Goal: Transaction & Acquisition: Purchase product/service

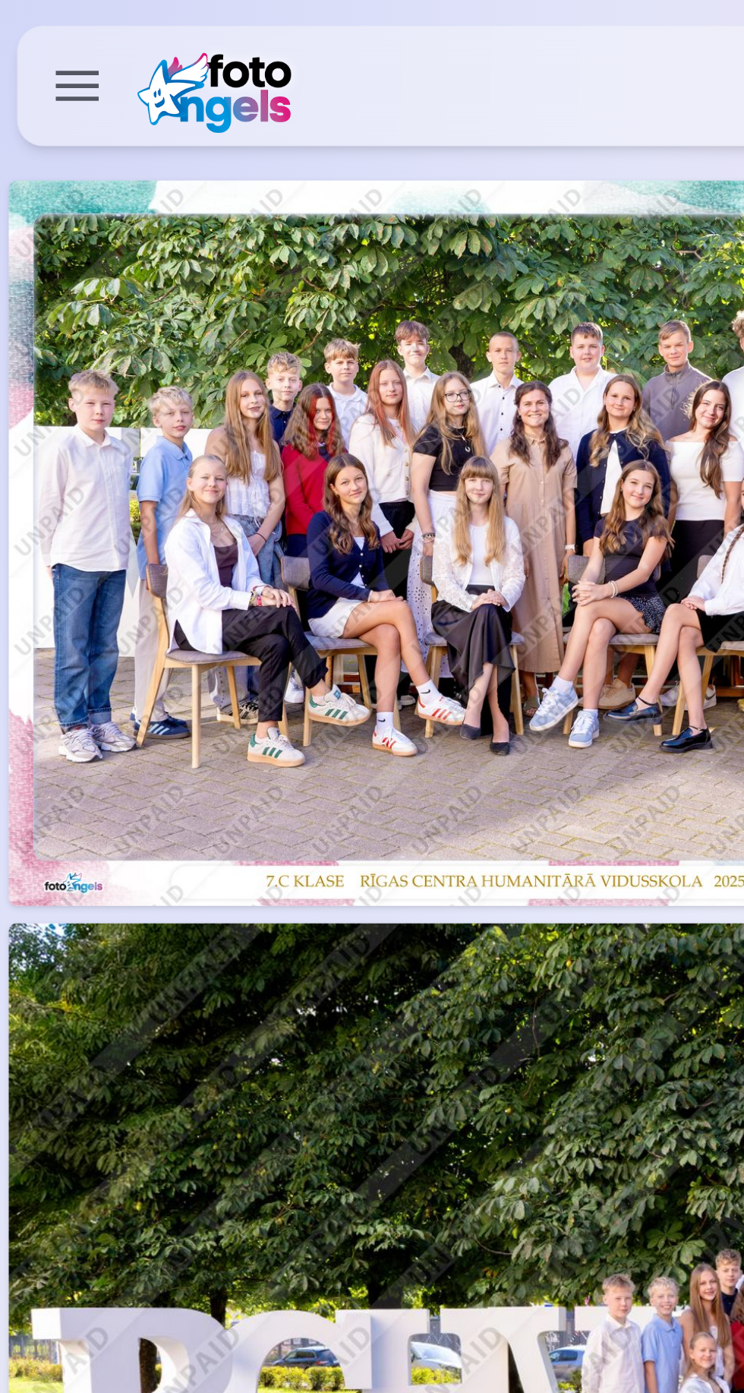
click at [25, 21] on label at bounding box center [27, 30] width 43 height 43
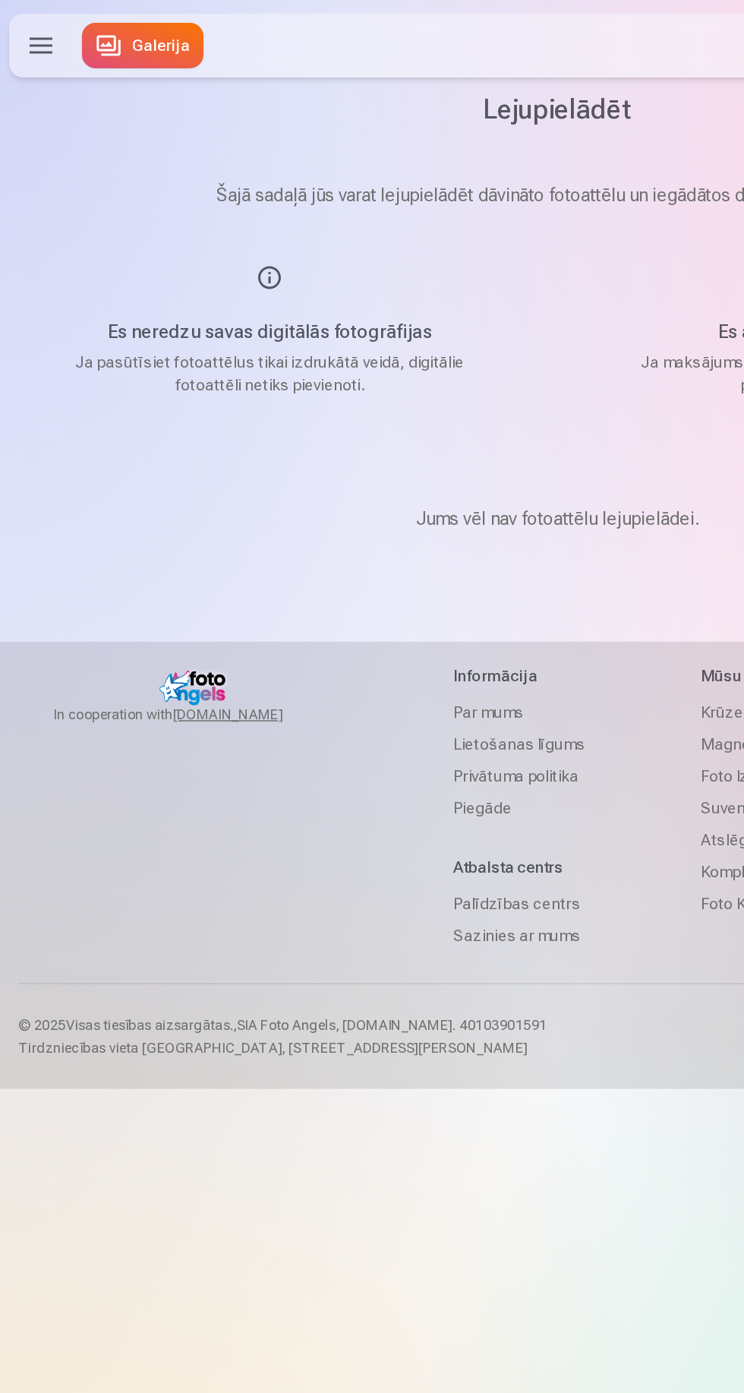
click at [96, 36] on link "Galerija" at bounding box center [95, 30] width 81 height 30
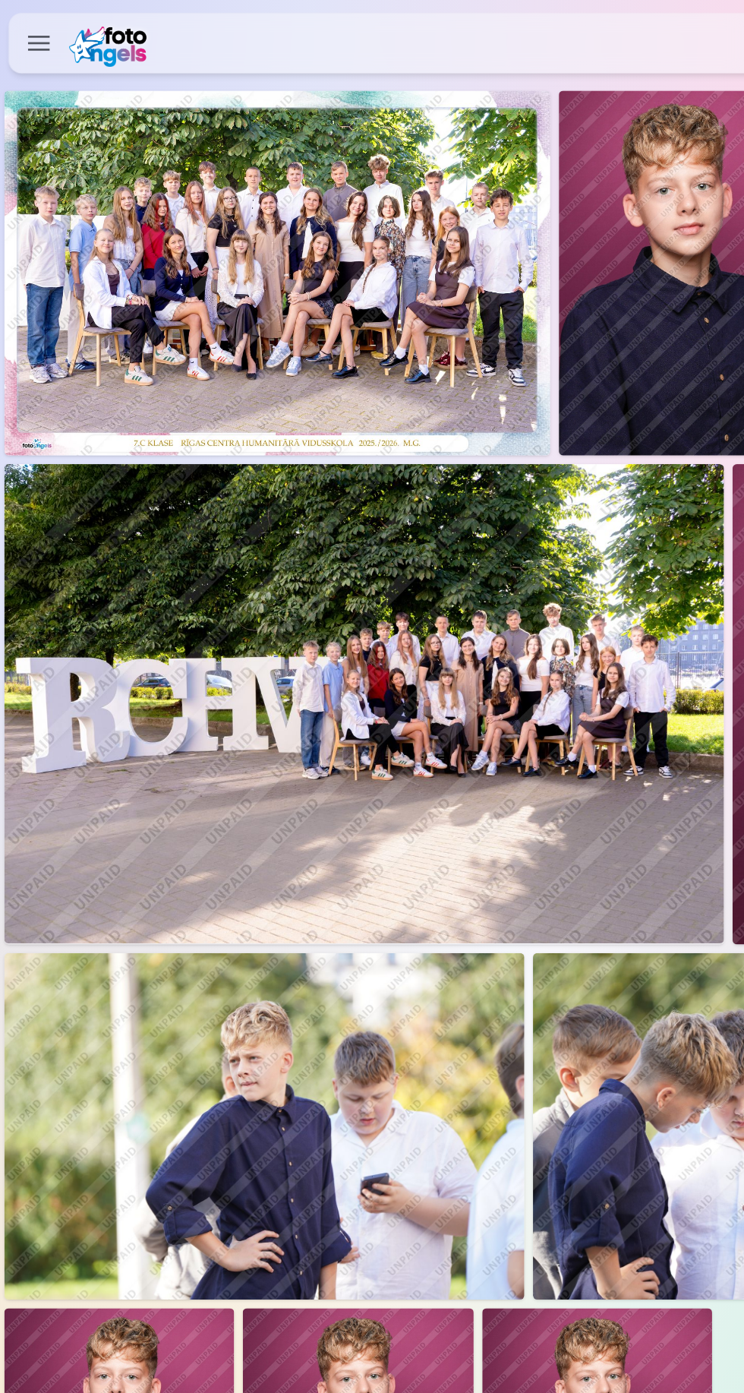
click at [163, 199] on img at bounding box center [195, 192] width 384 height 257
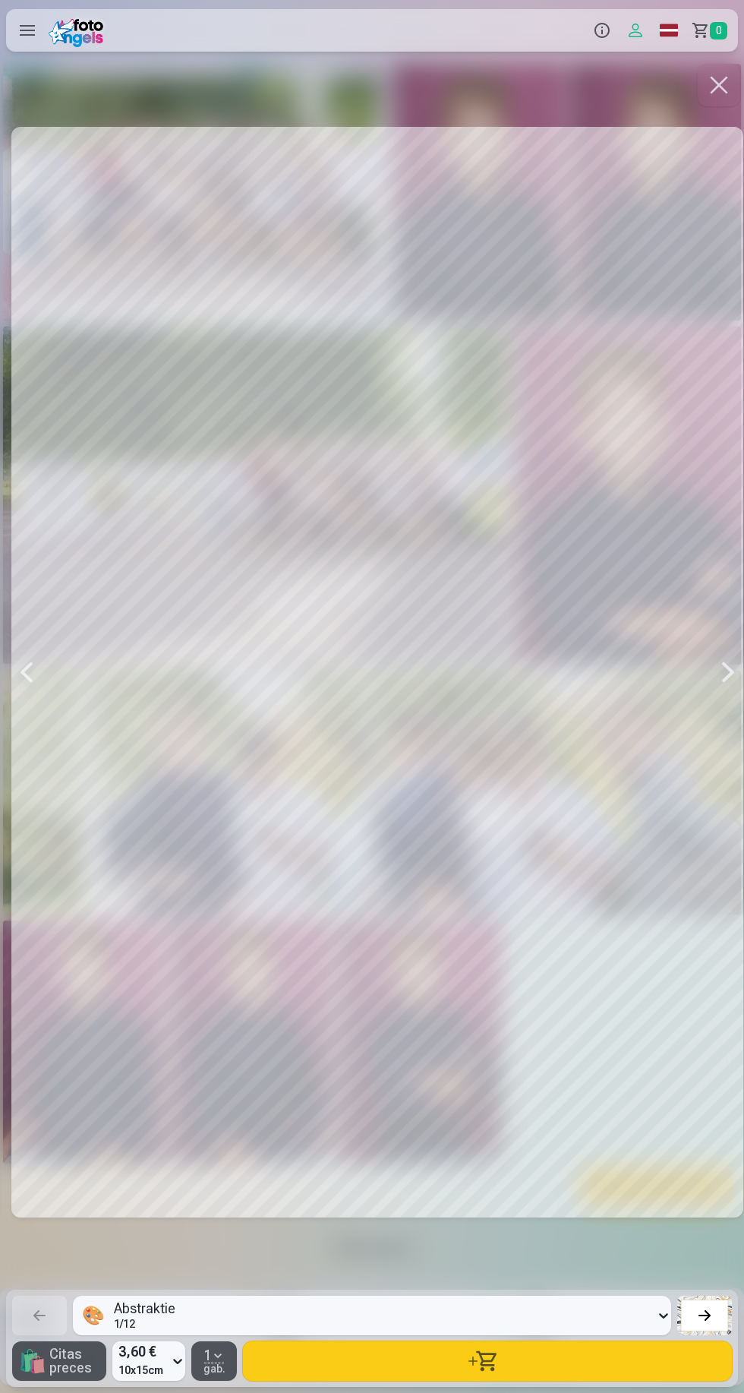
scroll to position [0, 1488]
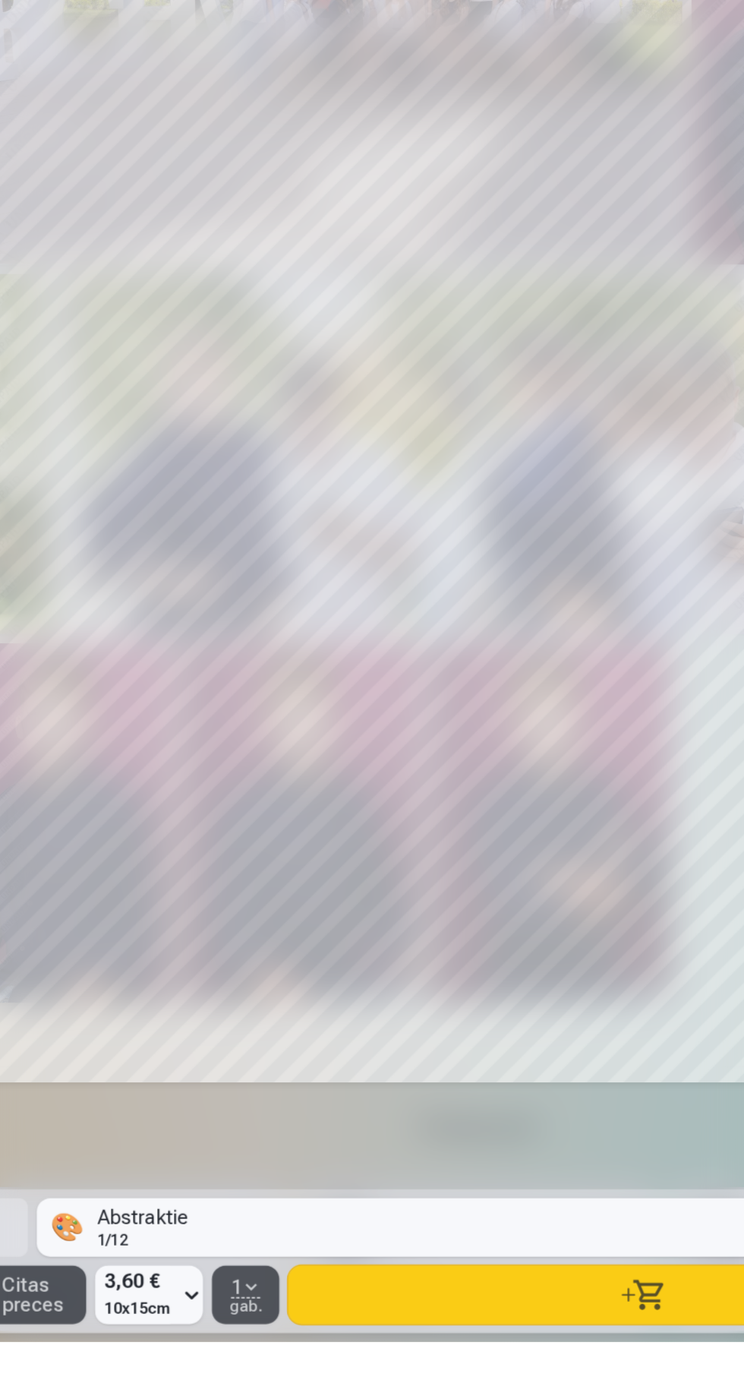
scroll to position [0, 1485]
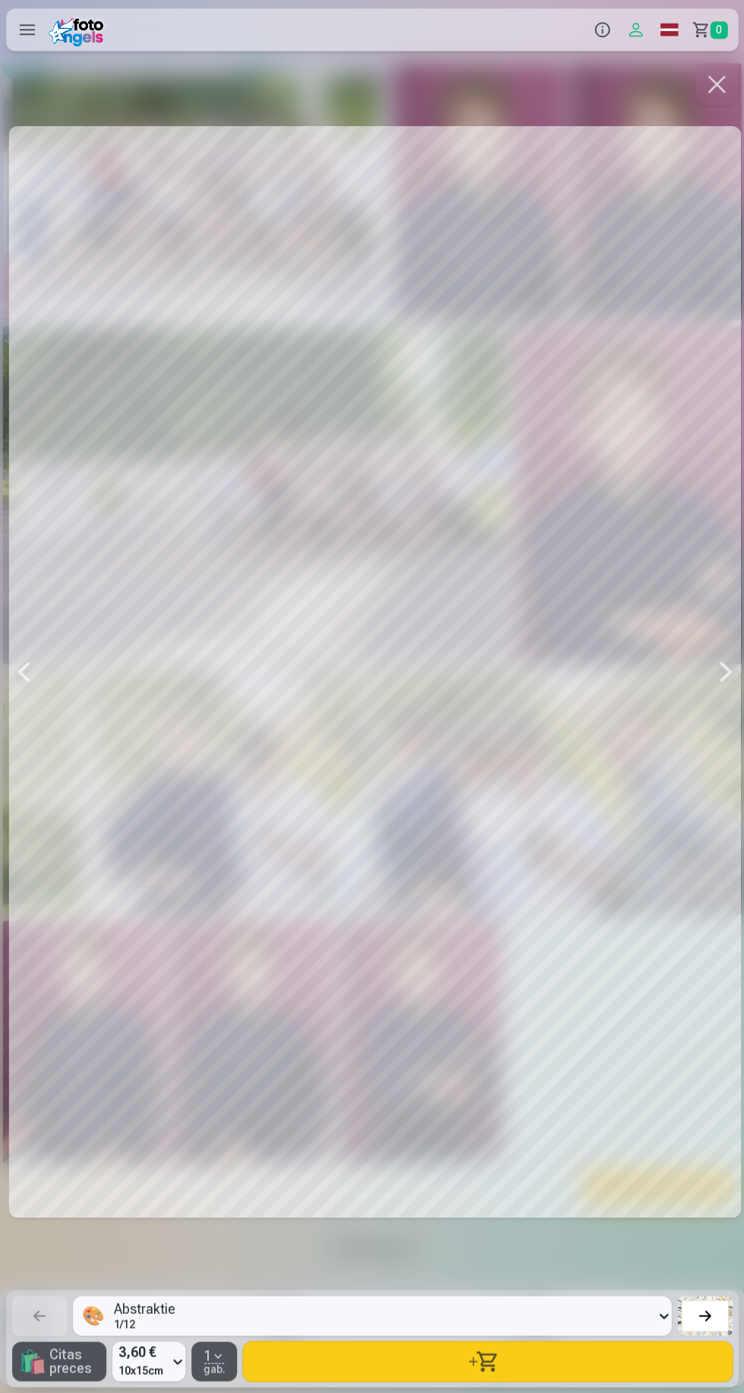
click at [720, 719] on div at bounding box center [726, 672] width 30 height 1223
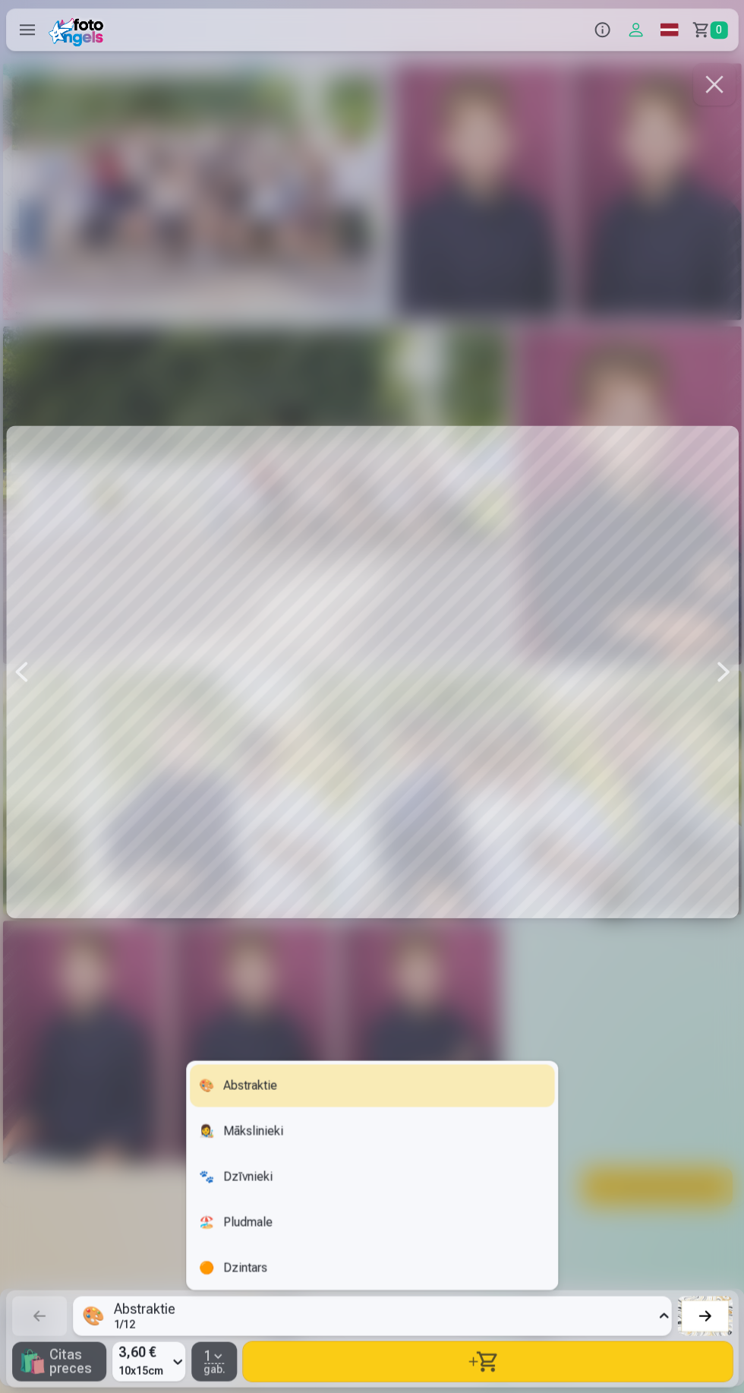
scroll to position [1, 0]
click at [289, 1091] on div "🎨 Abstraktie" at bounding box center [372, 1085] width 364 height 43
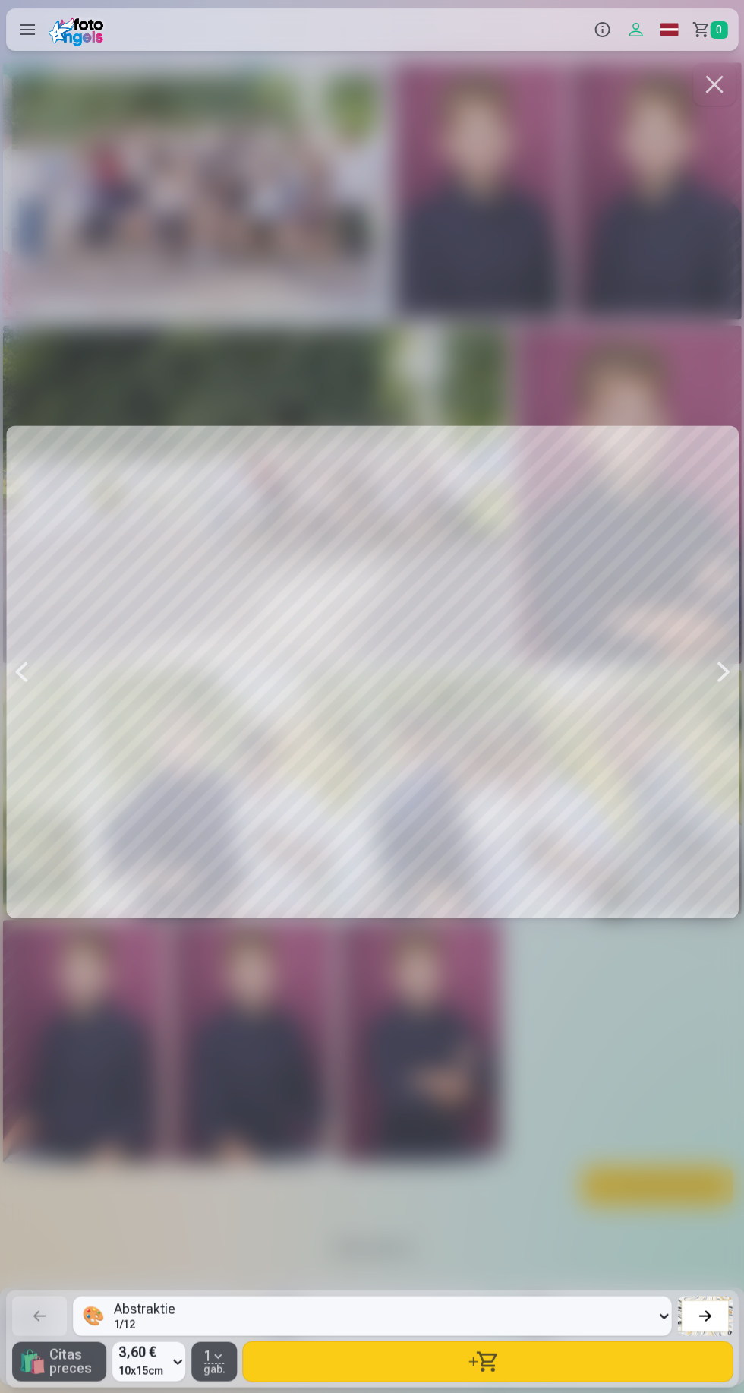
click at [579, 1315] on input at bounding box center [579, 1315] width 0 height 0
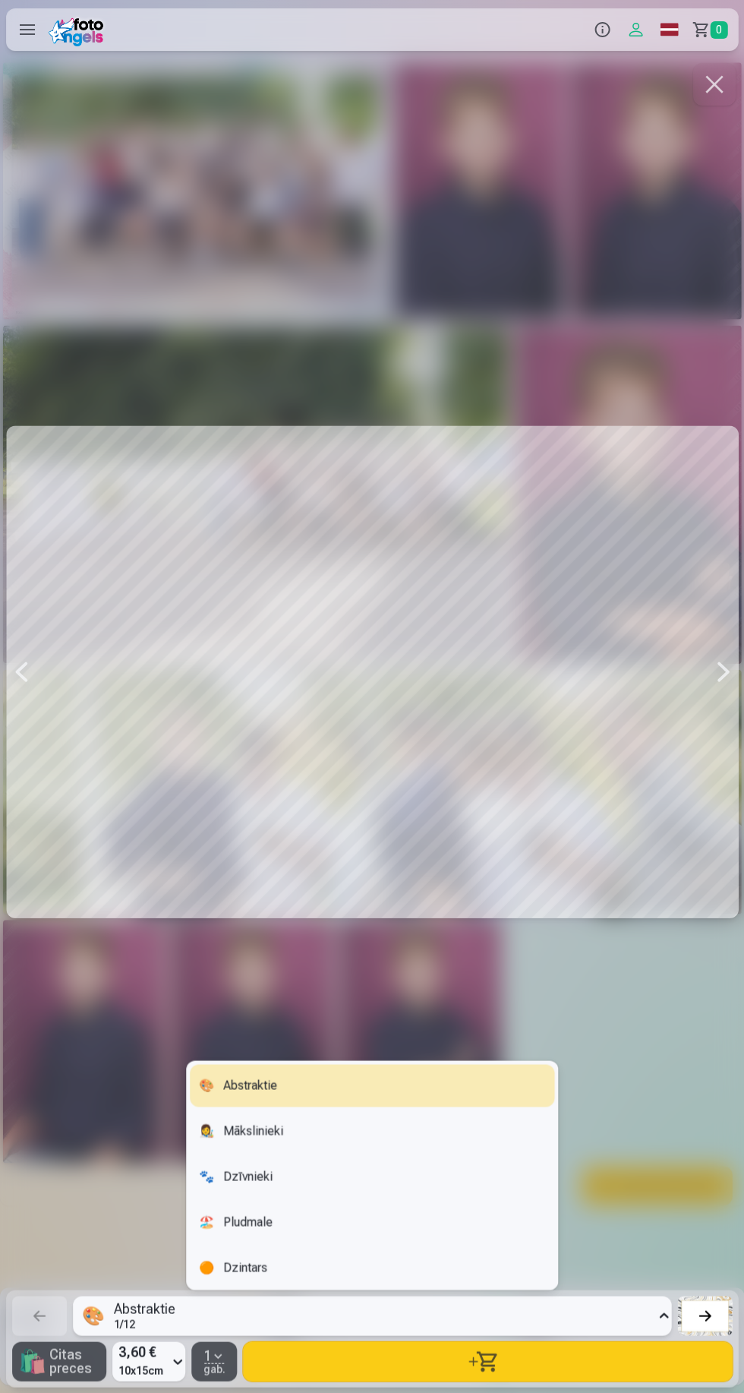
click at [348, 1142] on div "👩‍🎨 Mākslinieki" at bounding box center [372, 1130] width 364 height 43
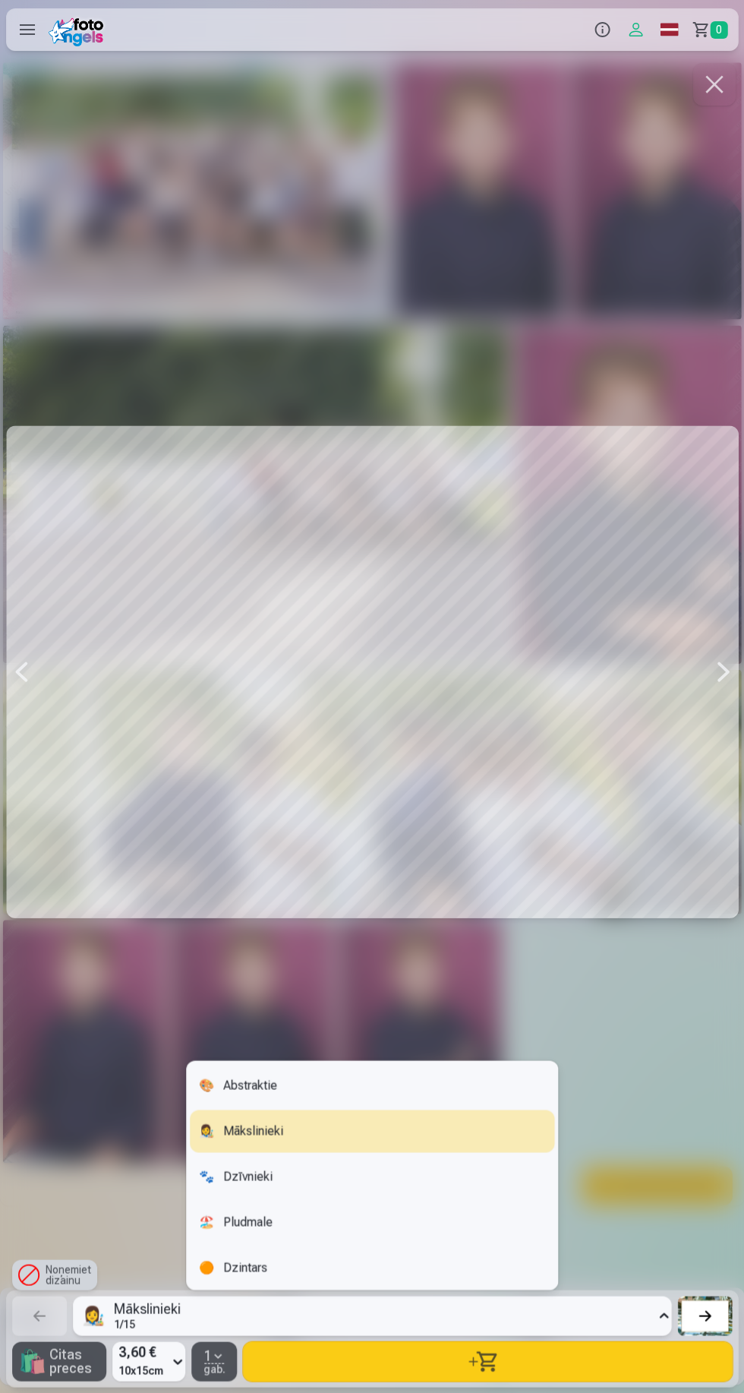
click at [311, 1174] on div "🐾 Dzīvnieki" at bounding box center [372, 1176] width 364 height 43
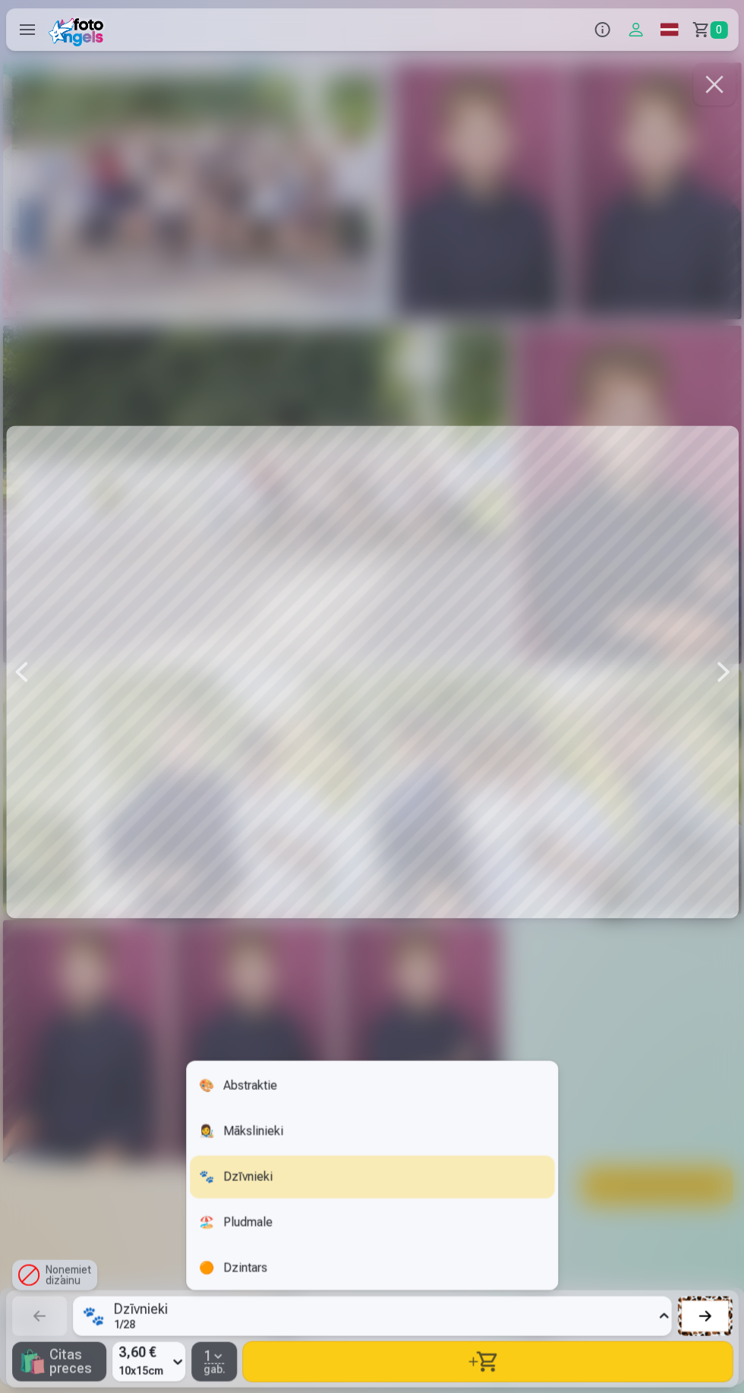
click at [301, 1072] on div "🎨 Abstraktie" at bounding box center [372, 1085] width 364 height 43
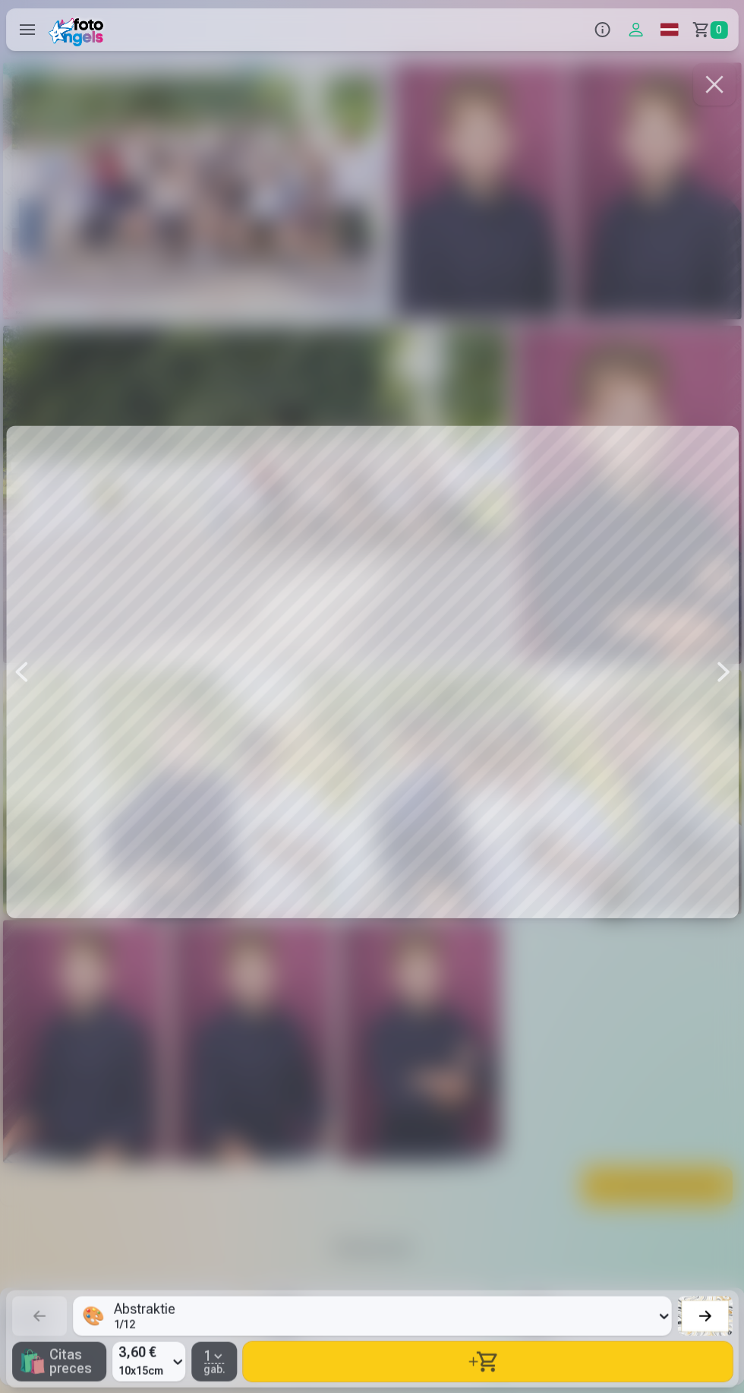
click at [587, 714] on div at bounding box center [372, 672] width 732 height 1223
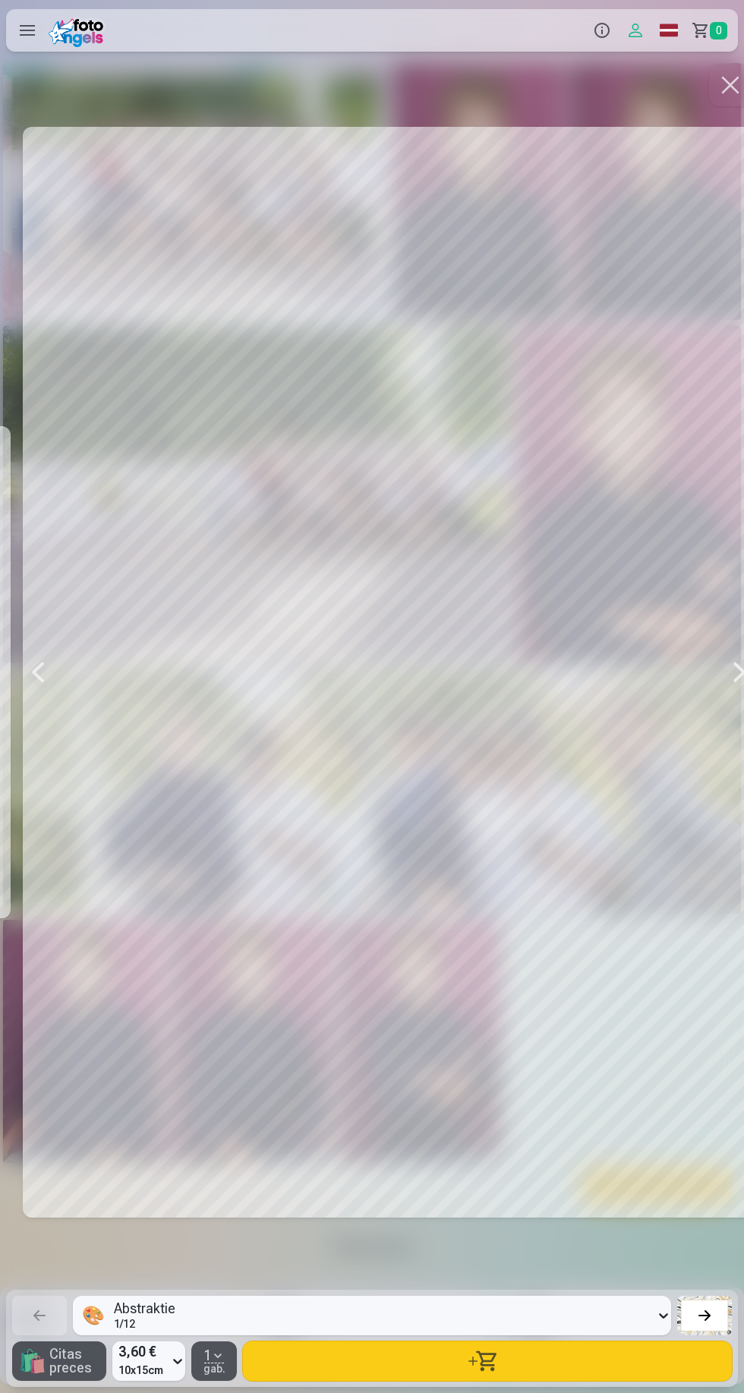
scroll to position [0, 5209]
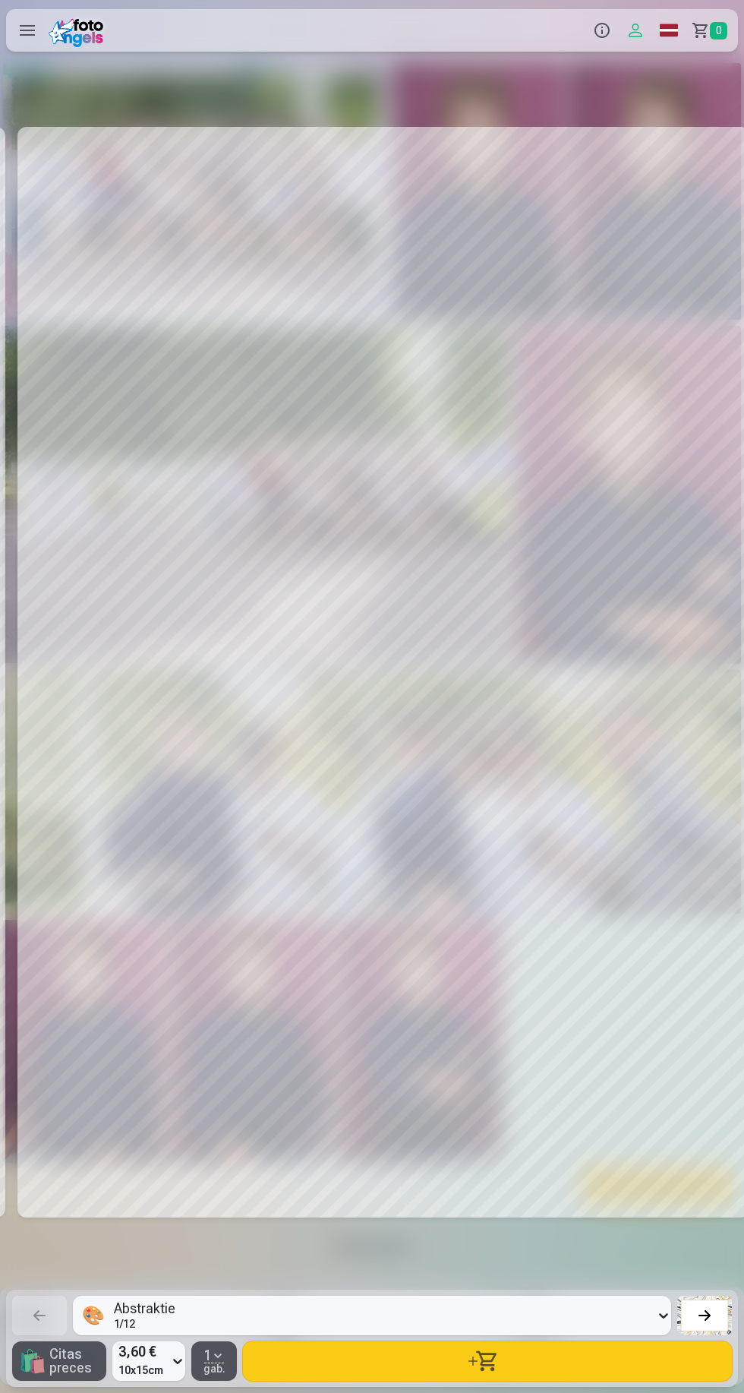
scroll to position [0, 5953]
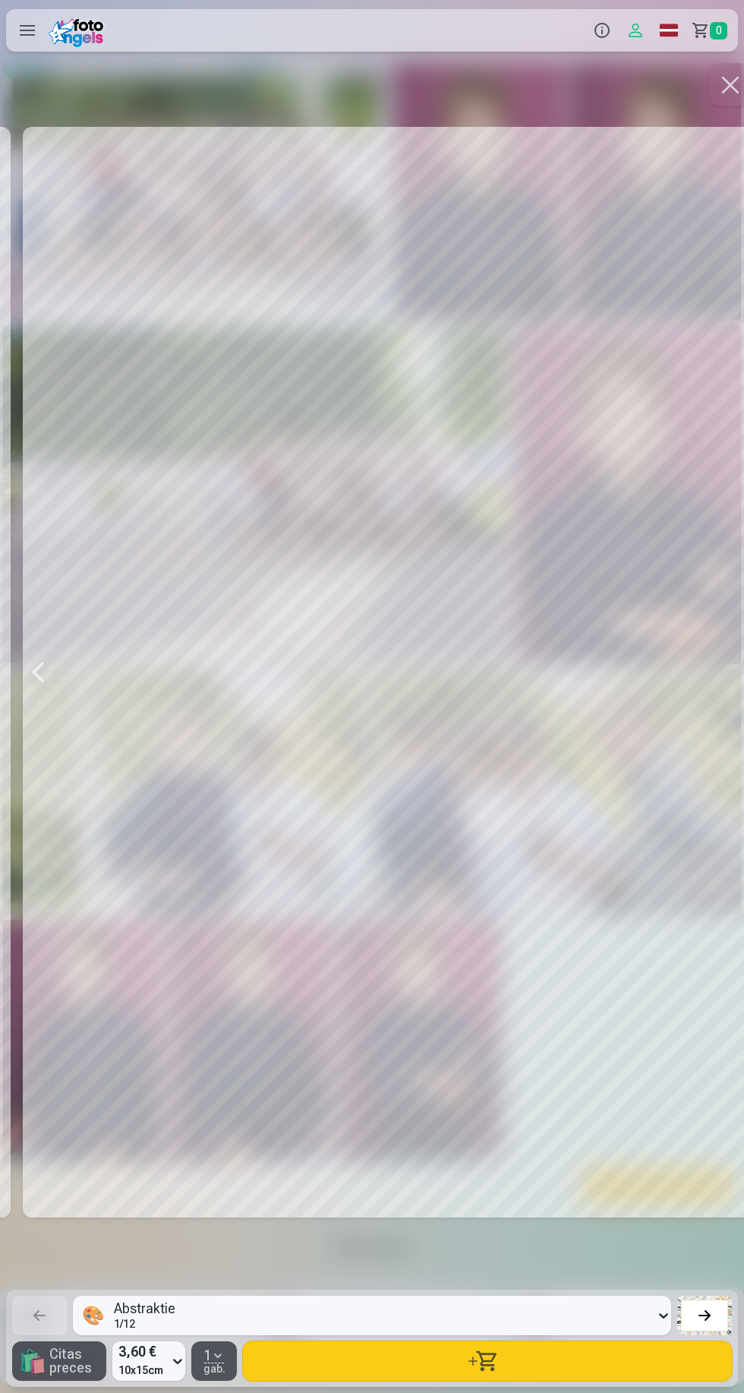
scroll to position [0, 6697]
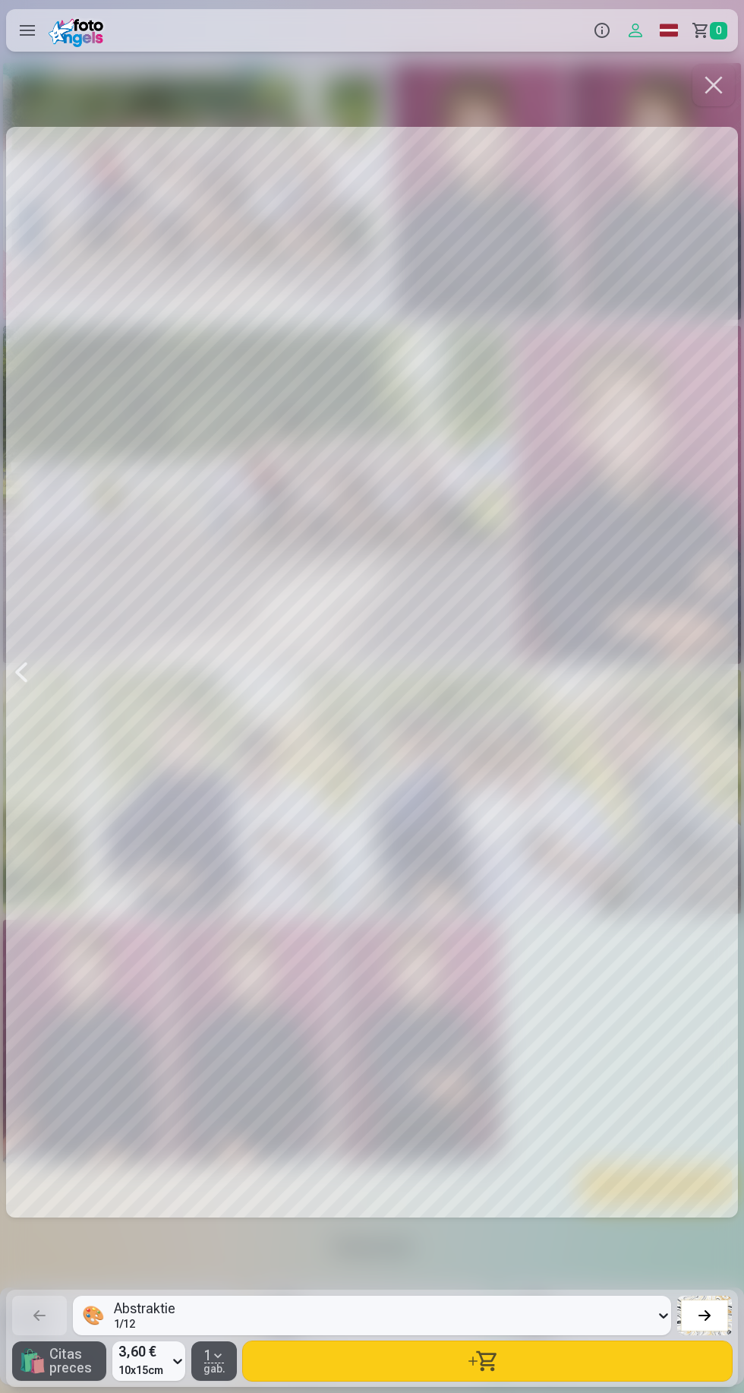
click at [27, 682] on div at bounding box center [21, 672] width 30 height 1223
click at [30, 689] on div at bounding box center [21, 672] width 30 height 1223
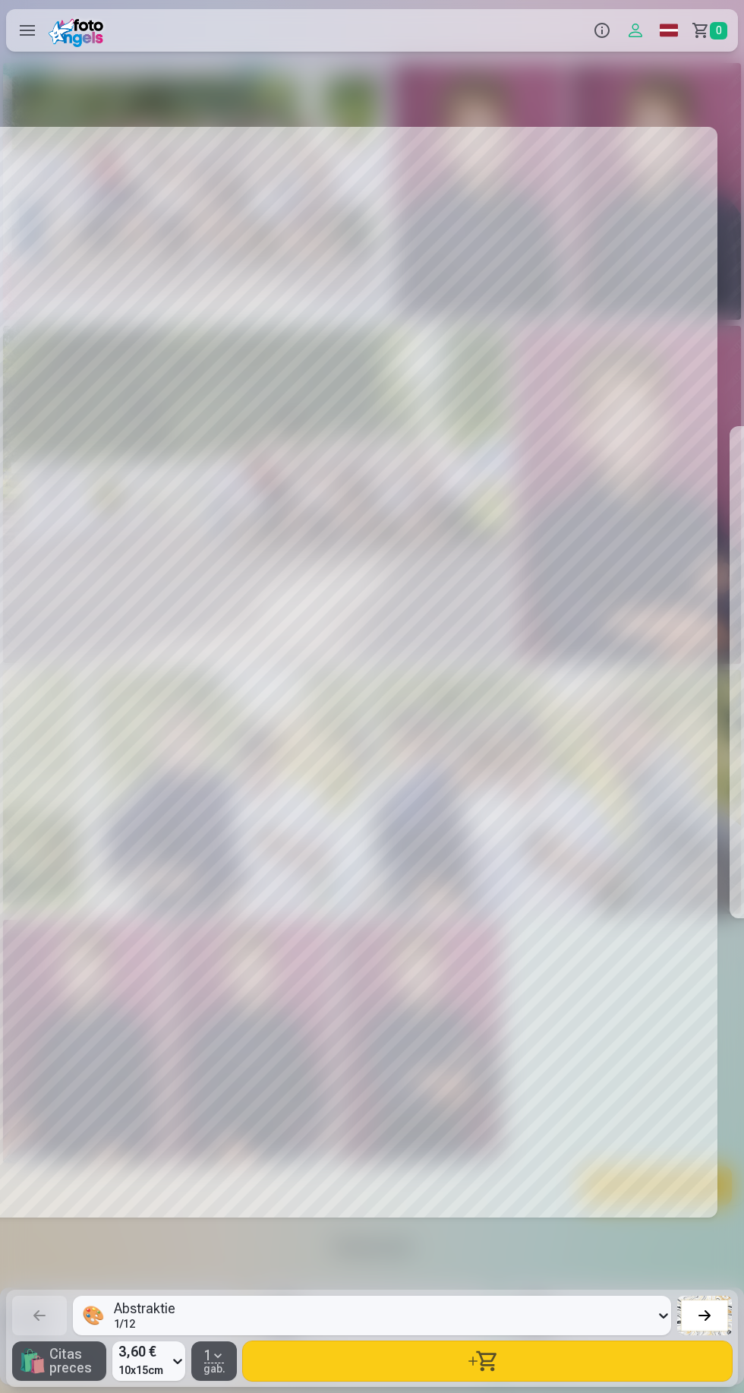
scroll to position [0, 1488]
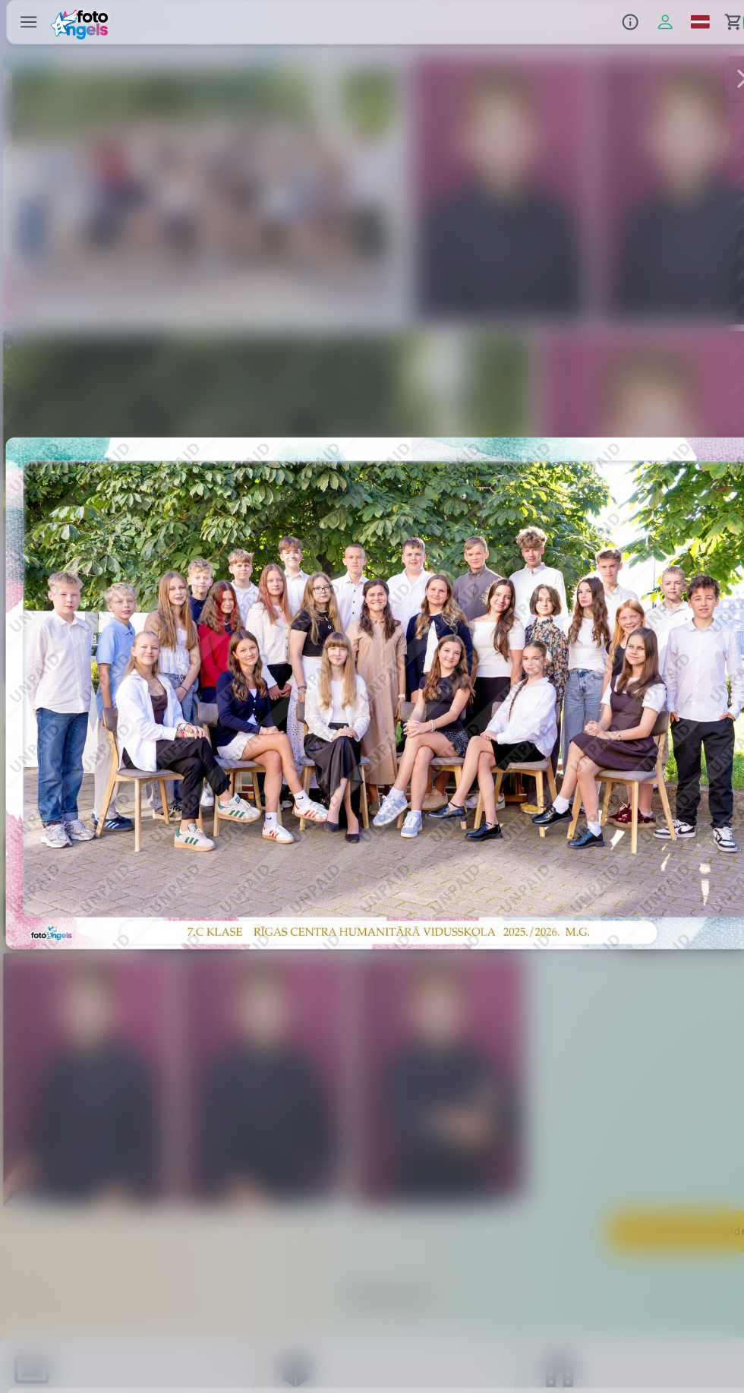
scroll to position [1, 0]
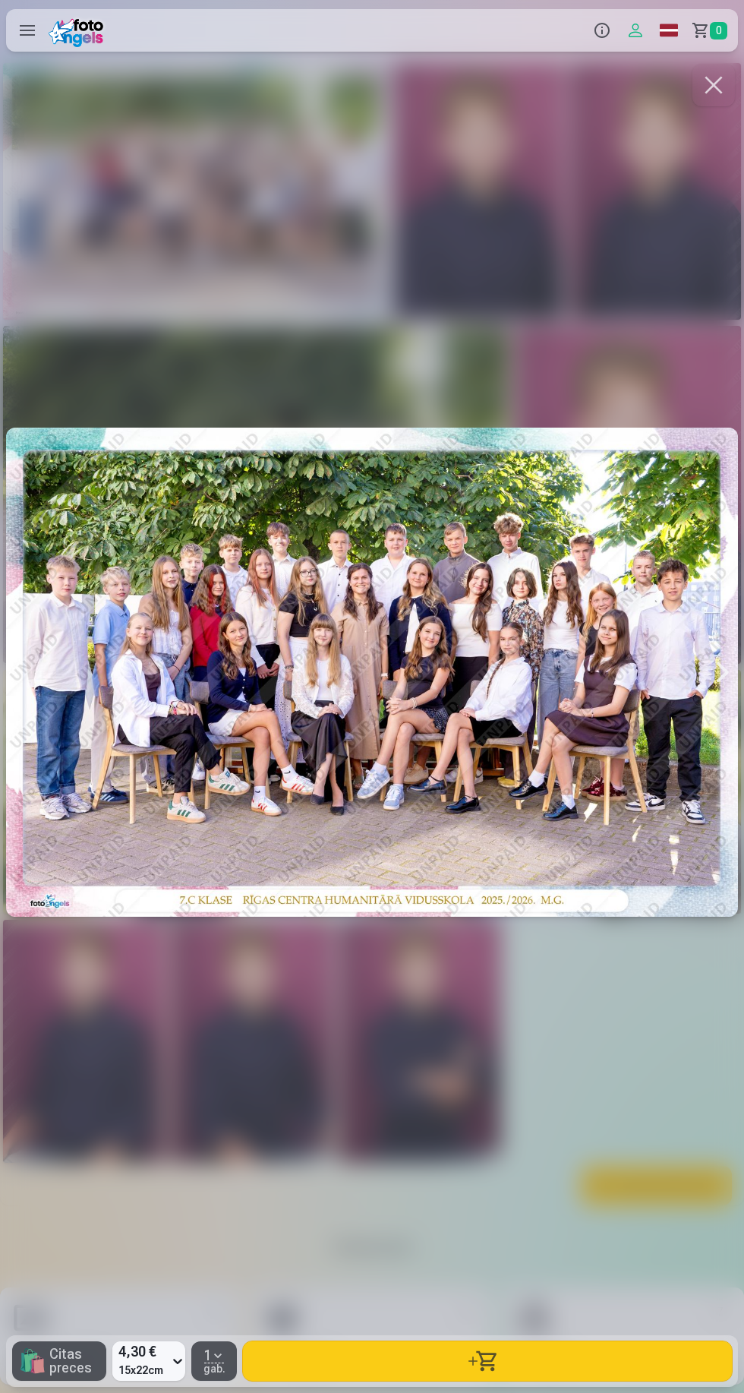
click at [508, 1368] on button "button" at bounding box center [487, 1360] width 489 height 39
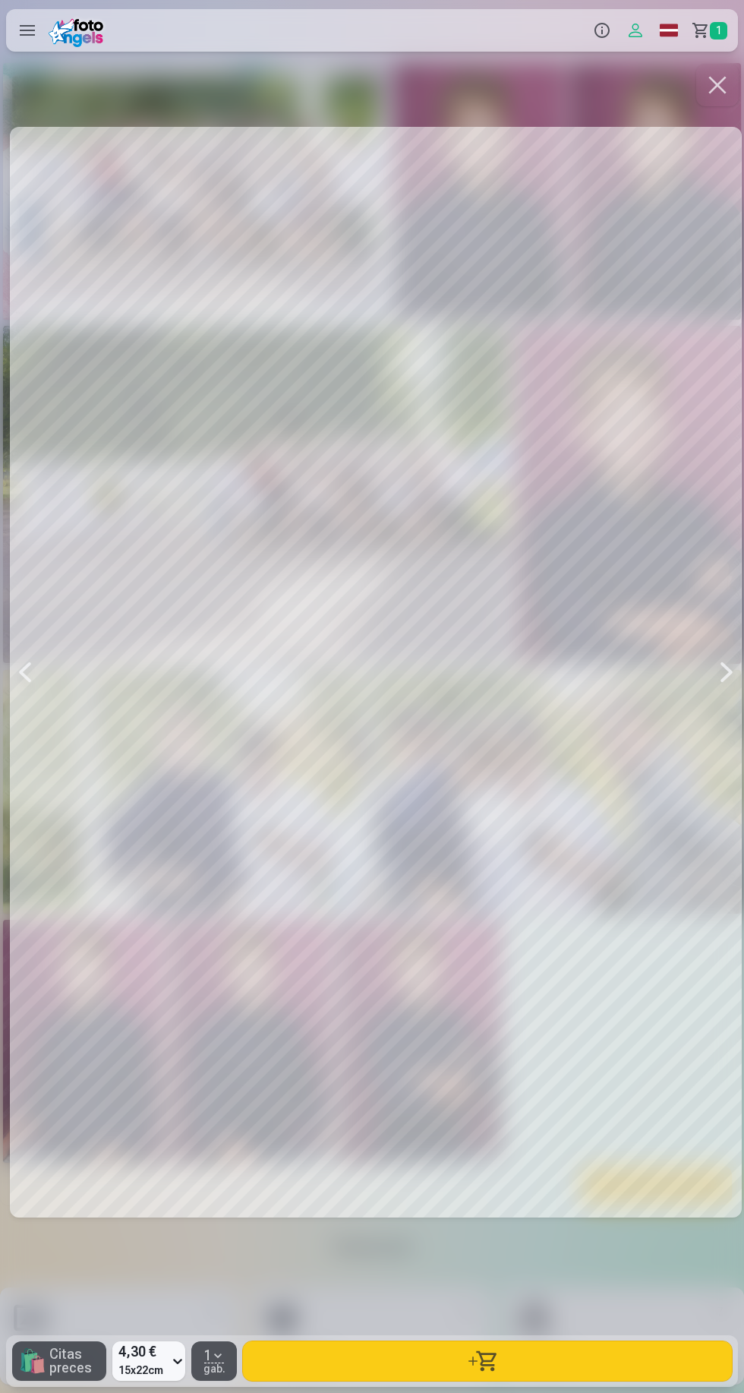
scroll to position [0, 744]
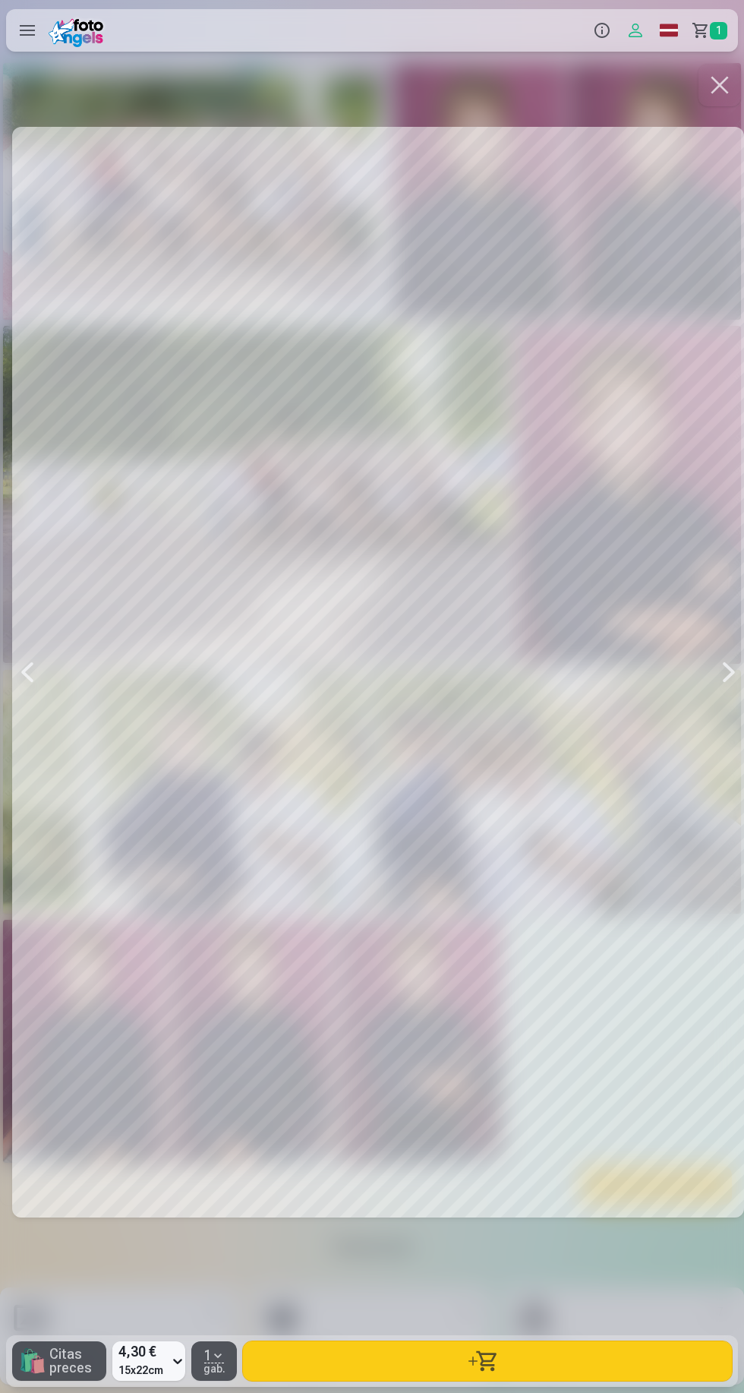
scroll to position [0, 744]
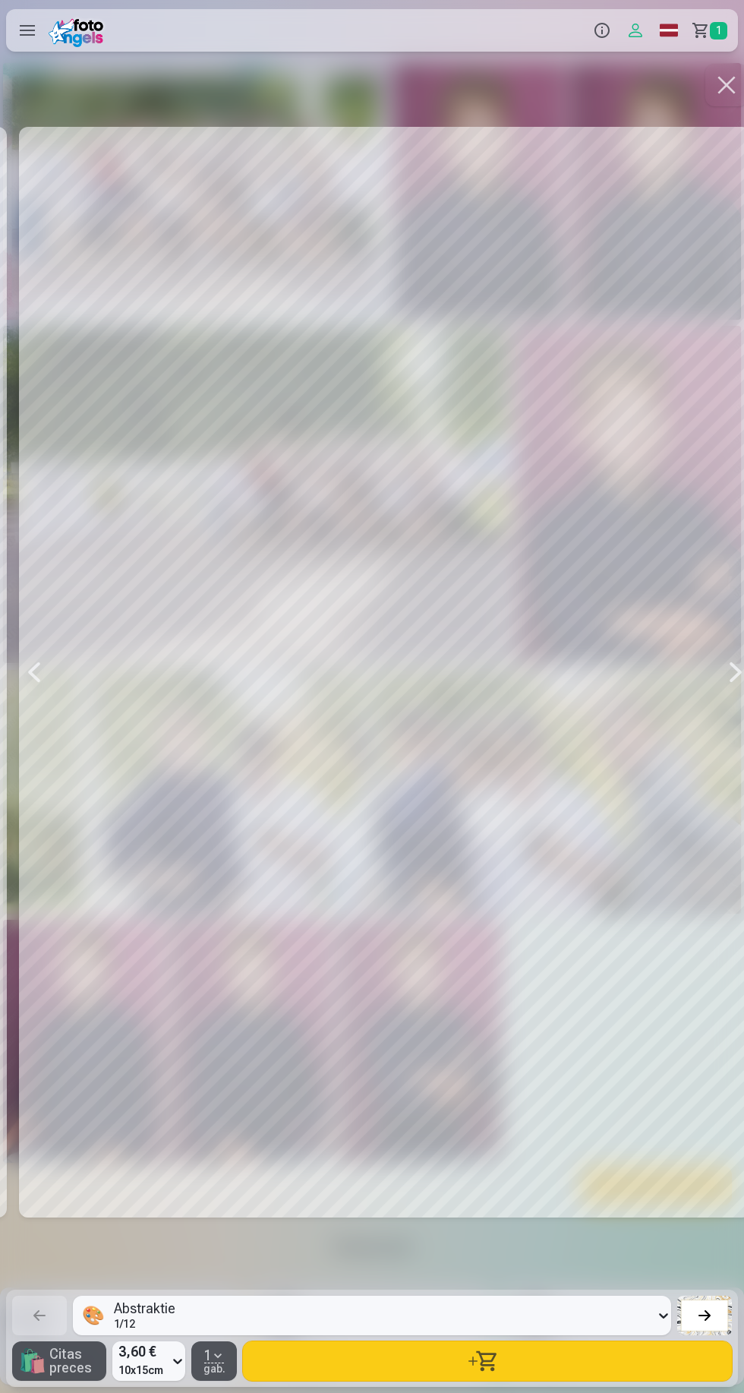
scroll to position [0, 1488]
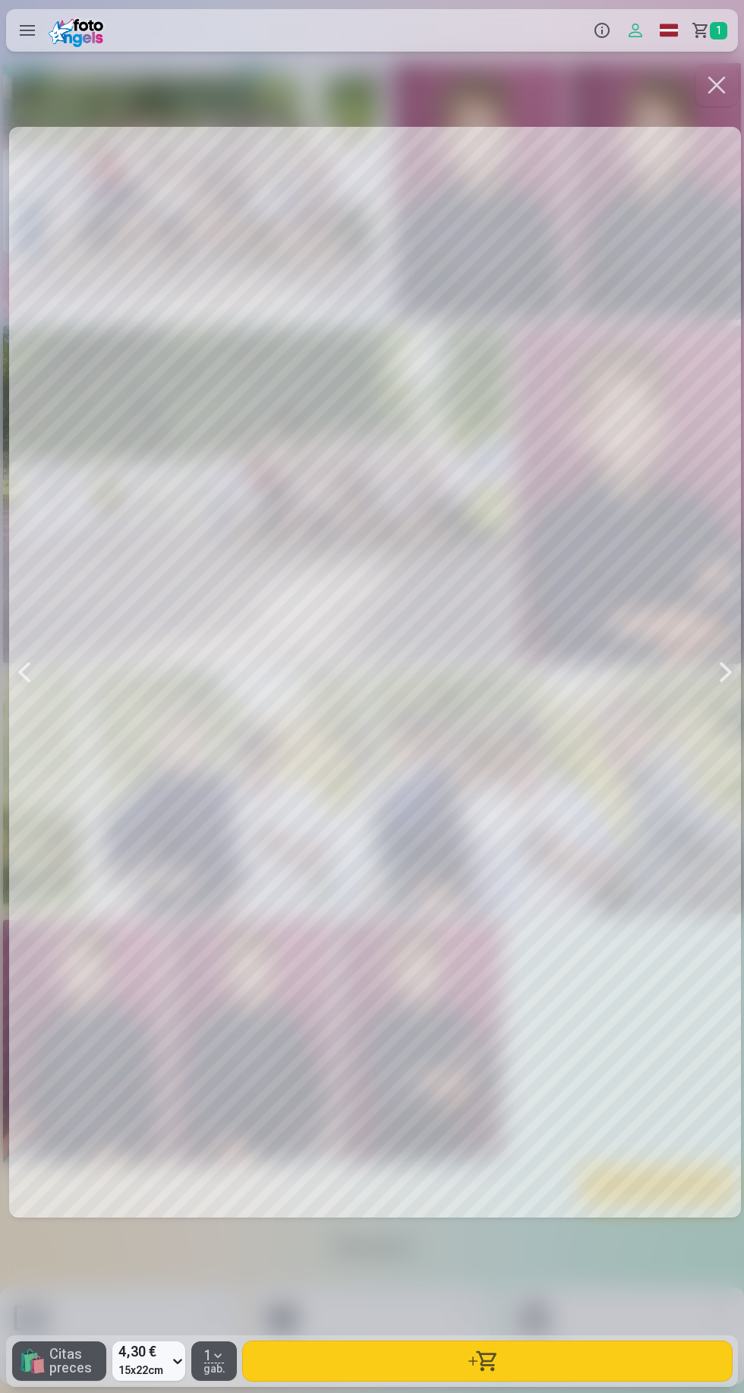
scroll to position [0, 744]
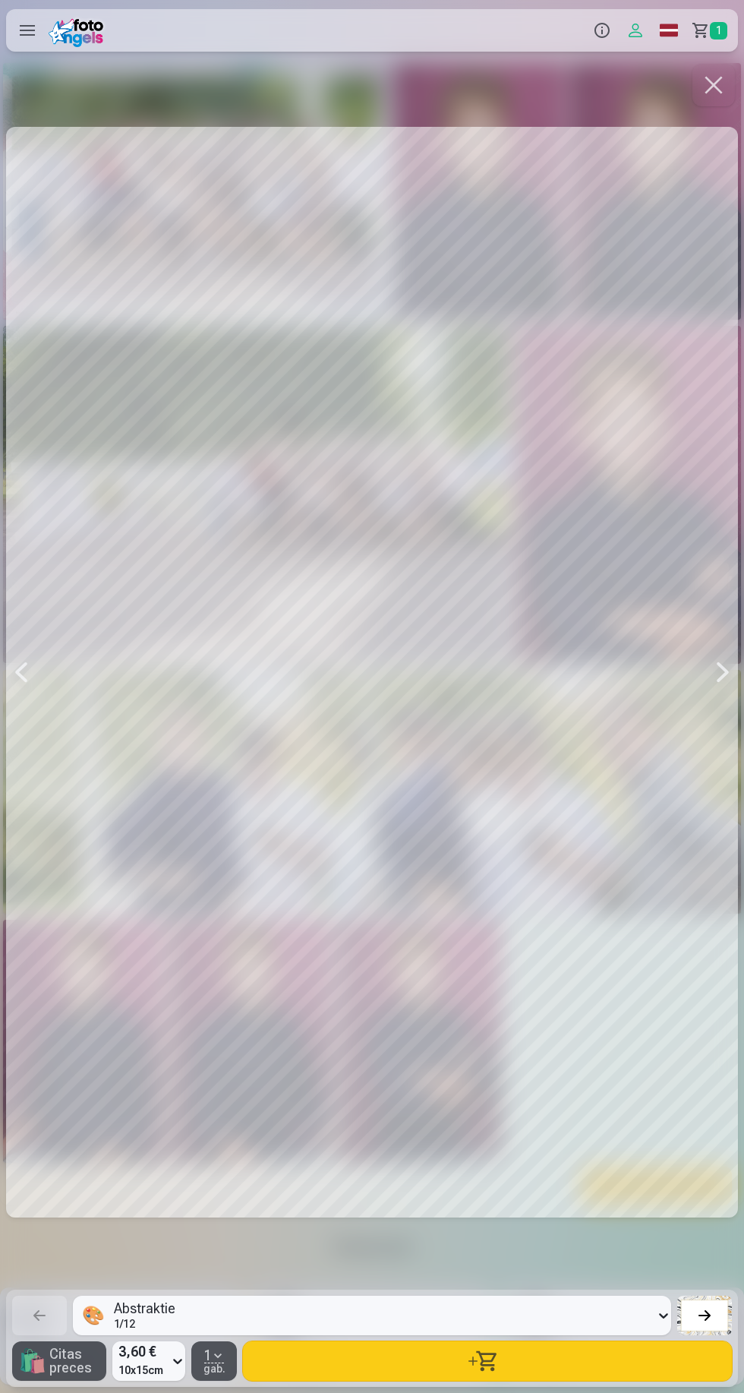
click at [724, 93] on button "button" at bounding box center [714, 85] width 43 height 43
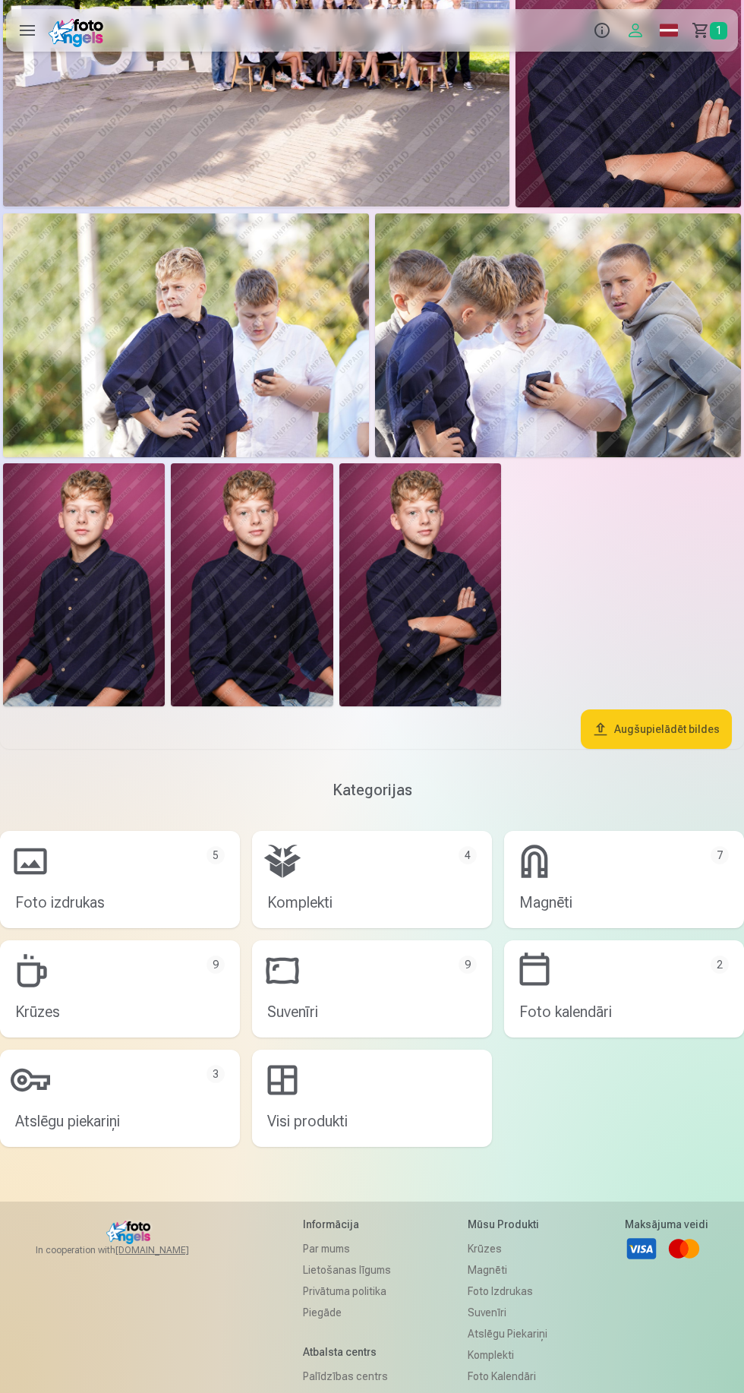
scroll to position [457, 0]
click at [624, 879] on link "Magnēti 7" at bounding box center [624, 879] width 240 height 97
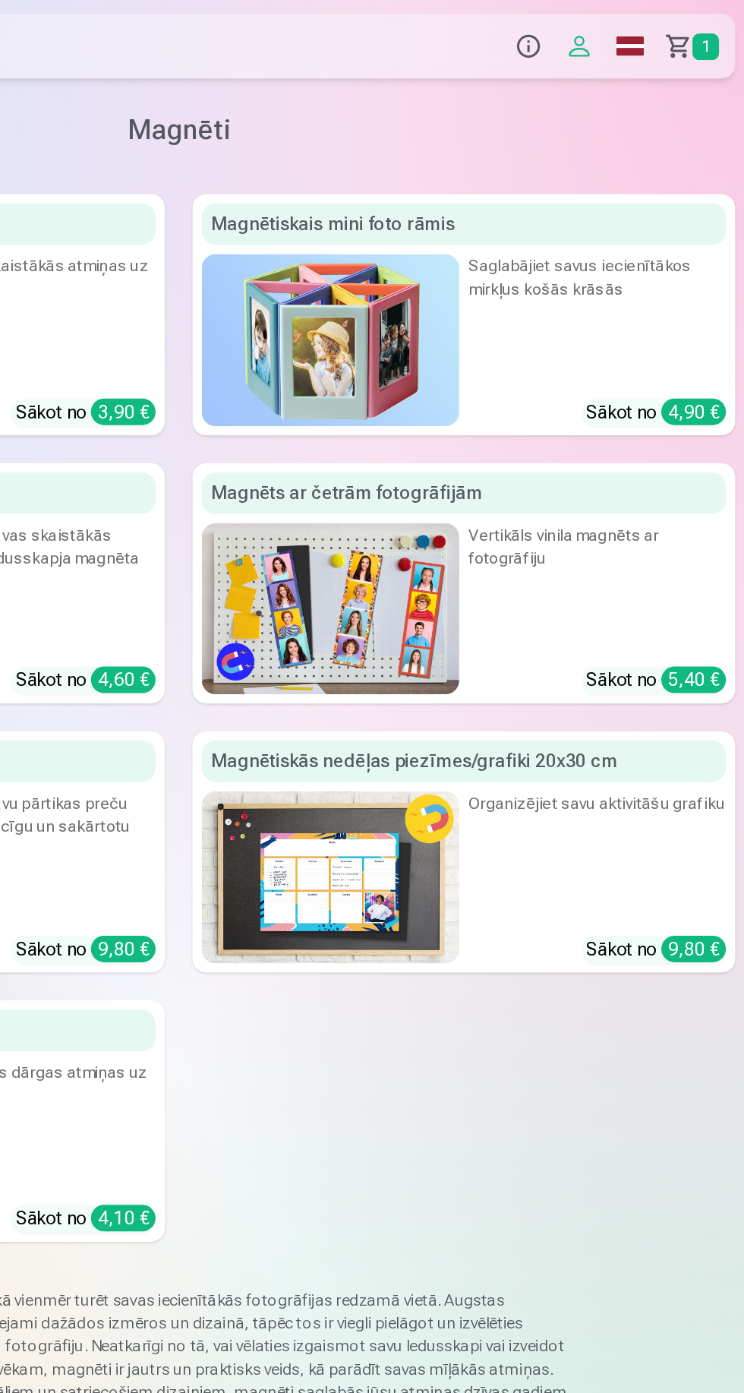
click at [490, 404] on img at bounding box center [471, 400] width 169 height 113
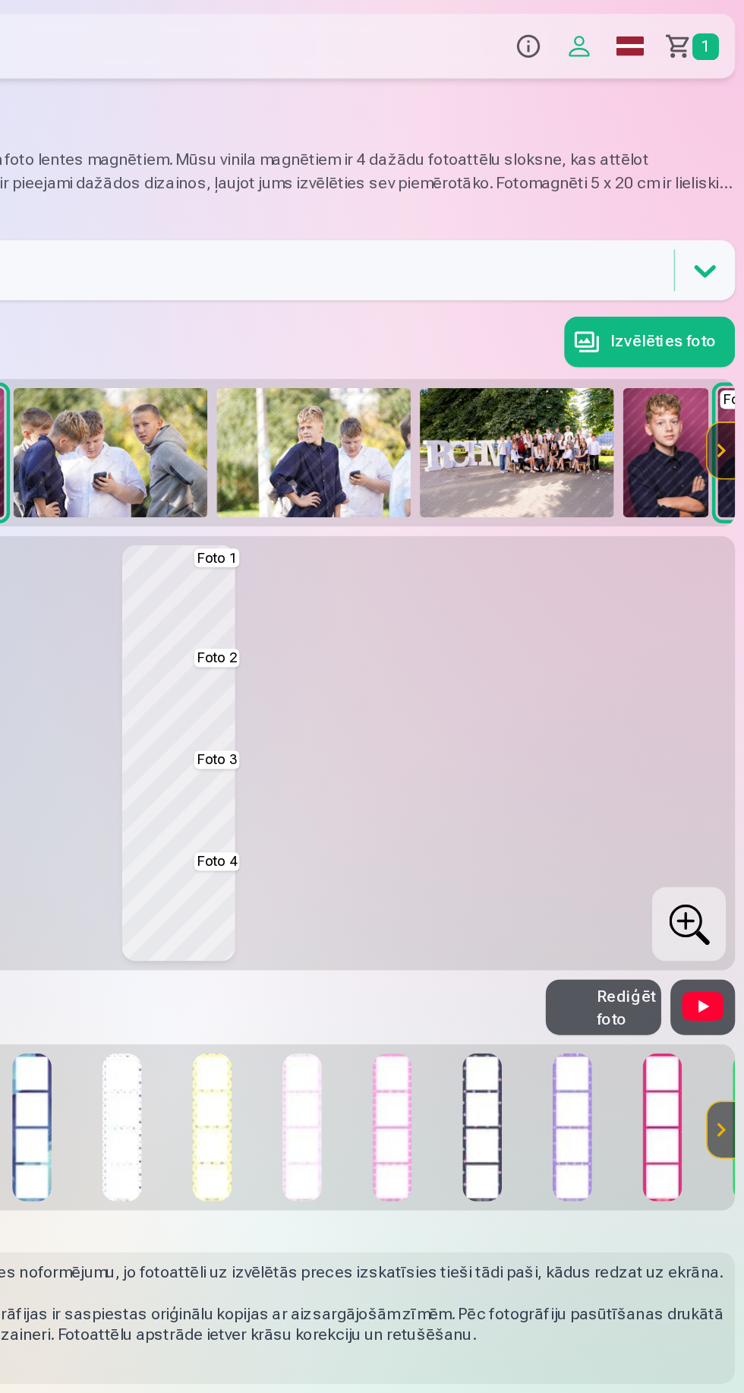
click at [578, 749] on img at bounding box center [572, 741] width 27 height 97
click at [642, 765] on img at bounding box center [631, 741] width 27 height 97
click at [563, 759] on img at bounding box center [572, 741] width 27 height 97
click at [688, 757] on img at bounding box center [690, 741] width 27 height 97
click at [282, 752] on img at bounding box center [276, 741] width 27 height 97
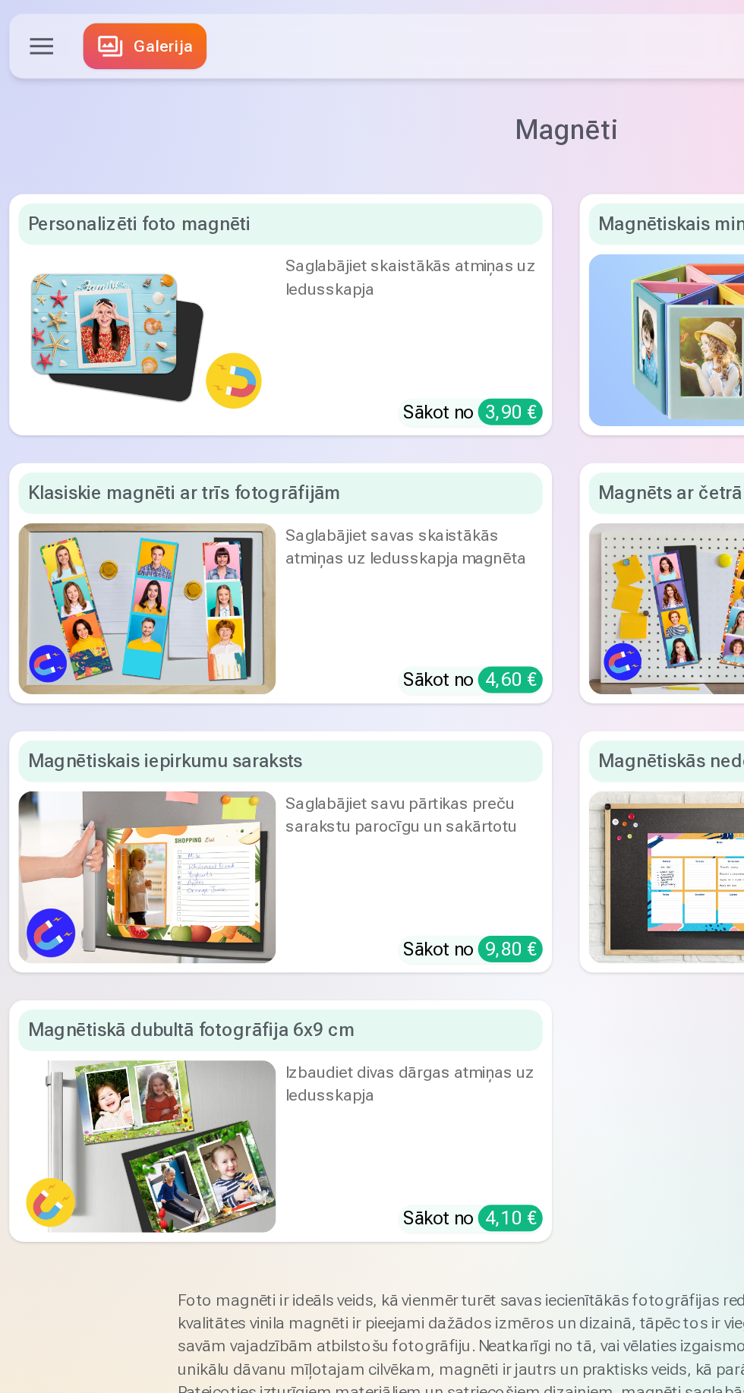
click at [78, 216] on img at bounding box center [96, 223] width 169 height 113
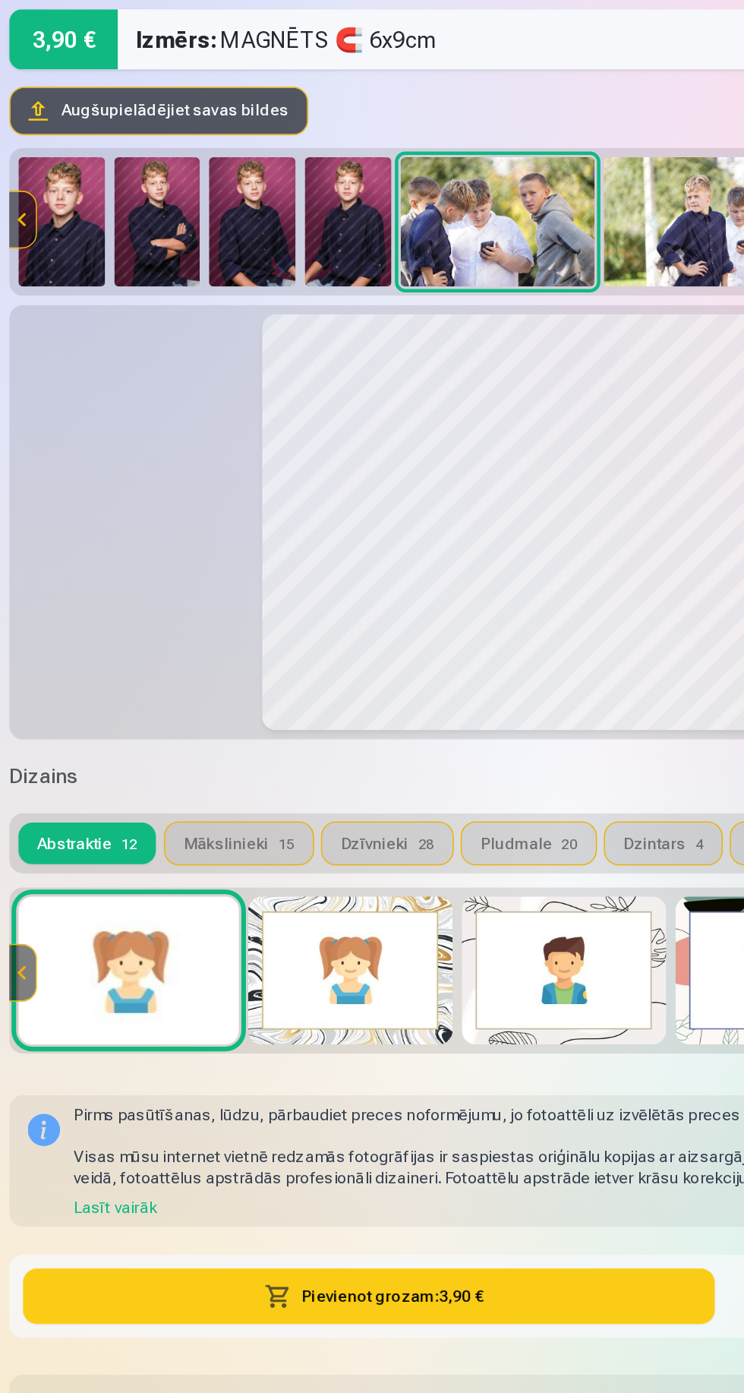
click at [52, 319] on img at bounding box center [40, 297] width 57 height 85
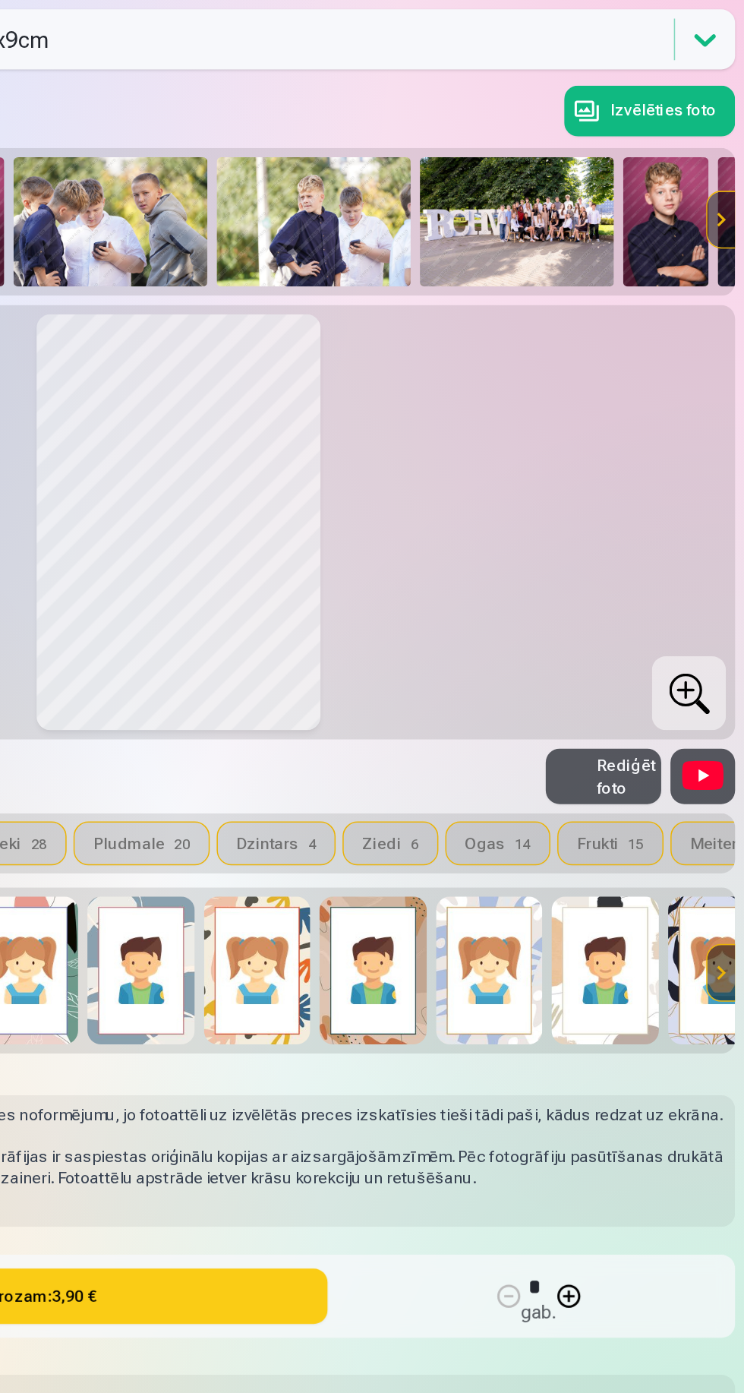
click at [677, 300] on img at bounding box center [692, 297] width 57 height 85
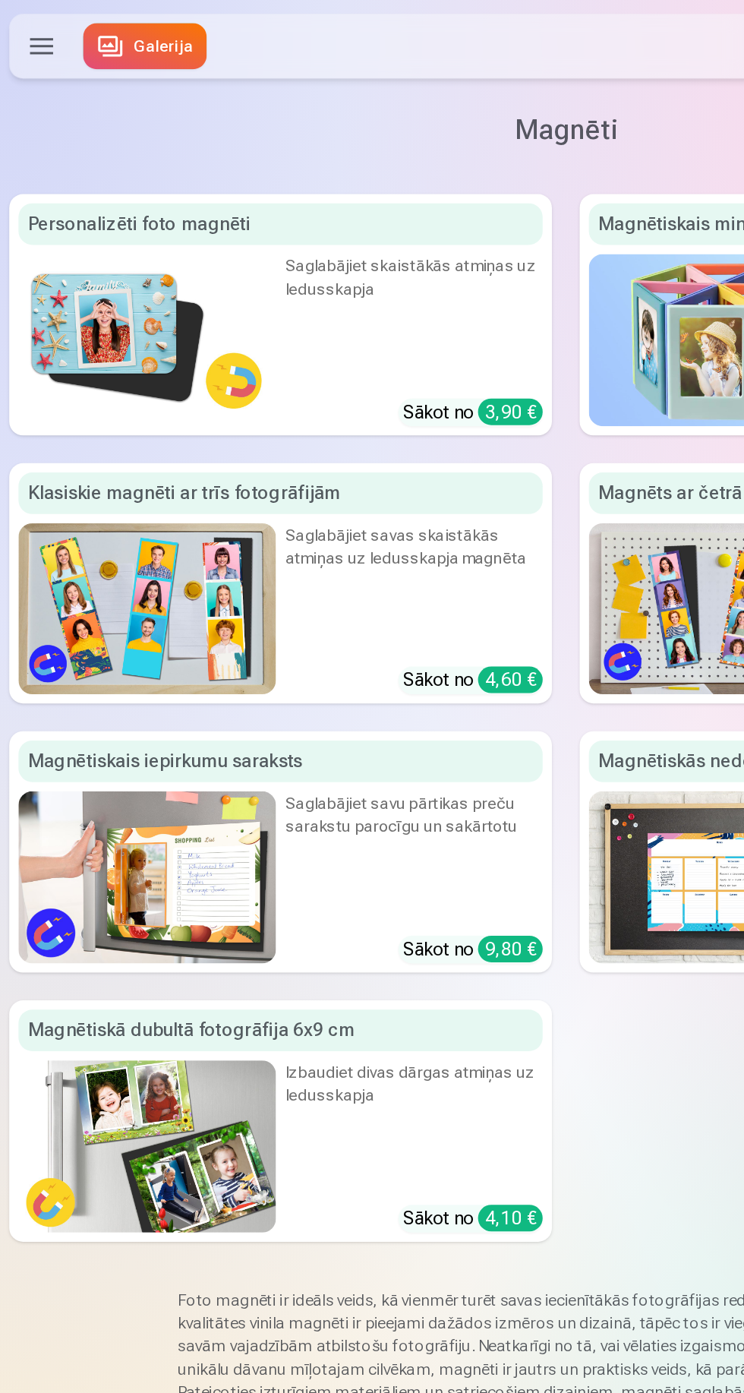
click at [118, 393] on img at bounding box center [96, 400] width 169 height 113
click at [133, 583] on img at bounding box center [96, 576] width 169 height 113
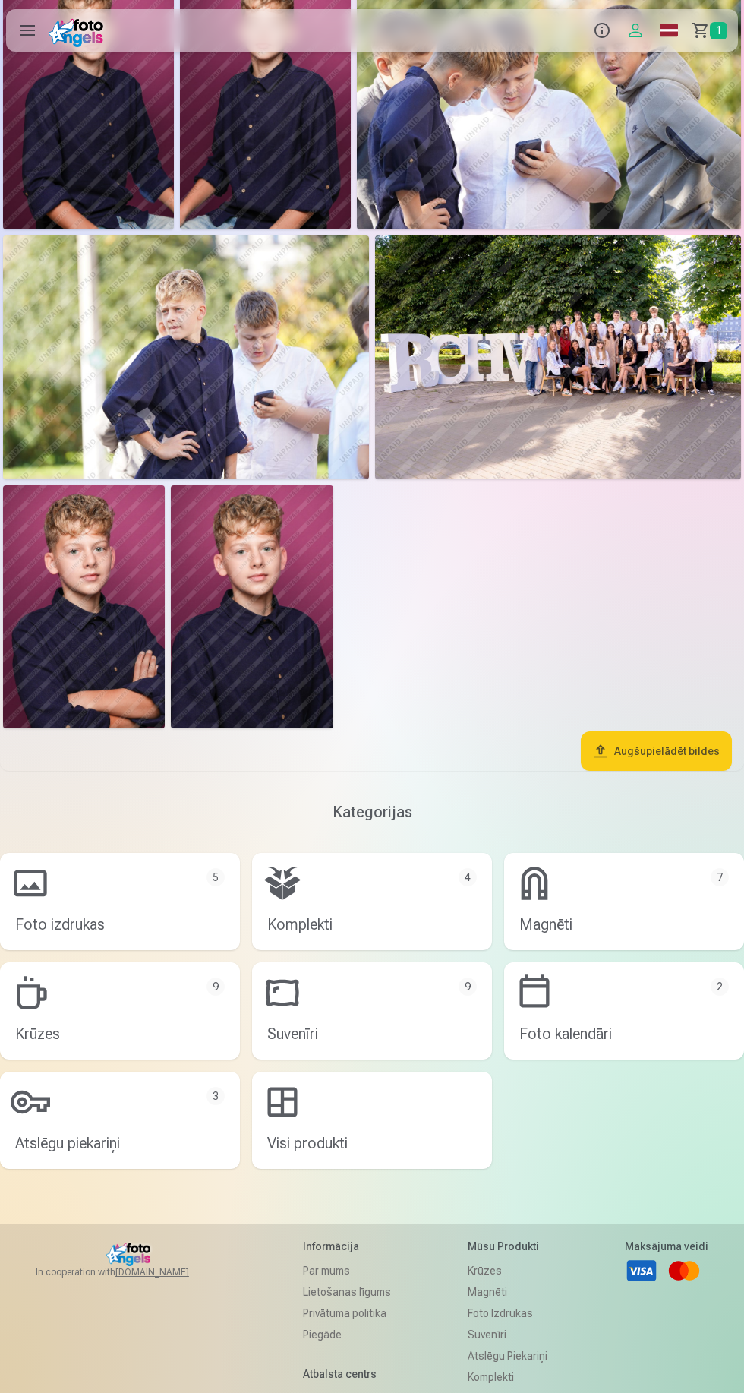
scroll to position [375, 0]
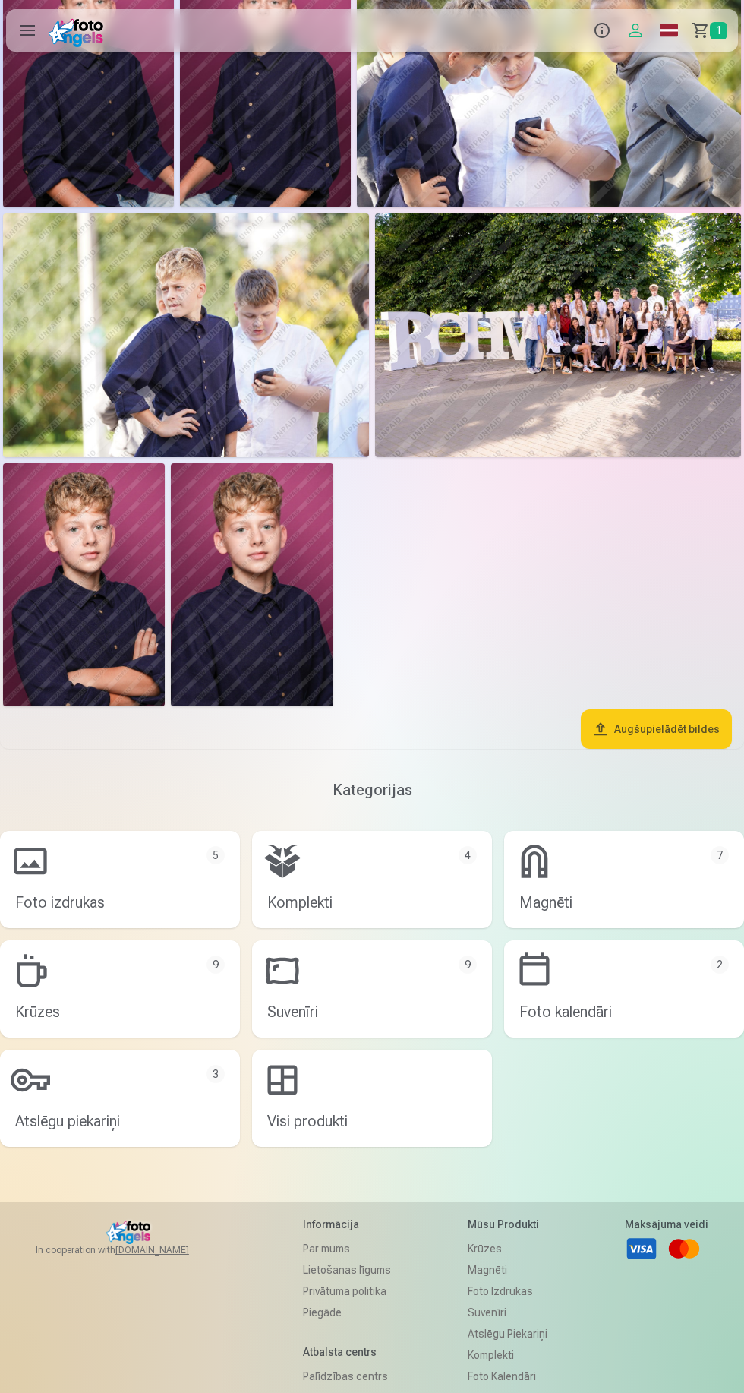
click at [331, 872] on link "Komplekti 4" at bounding box center [372, 879] width 240 height 97
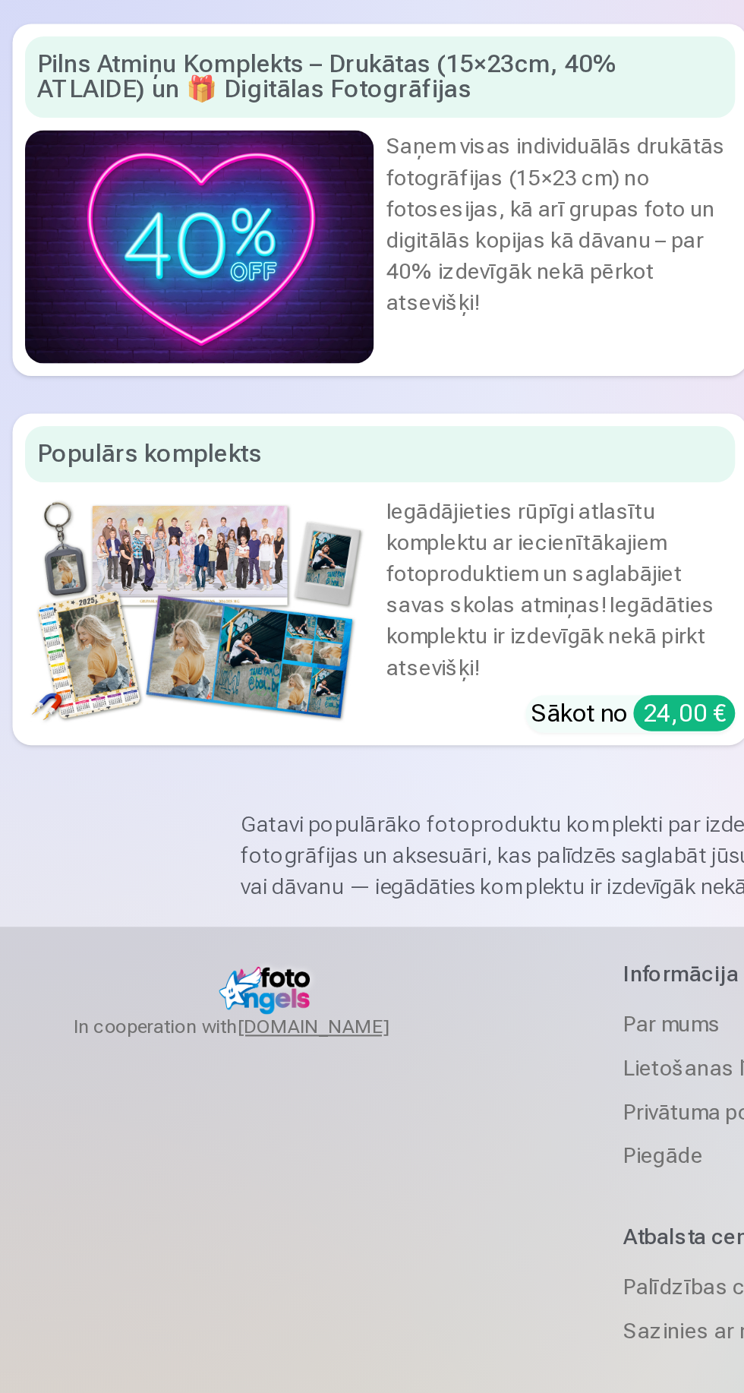
click at [88, 235] on img at bounding box center [96, 235] width 169 height 113
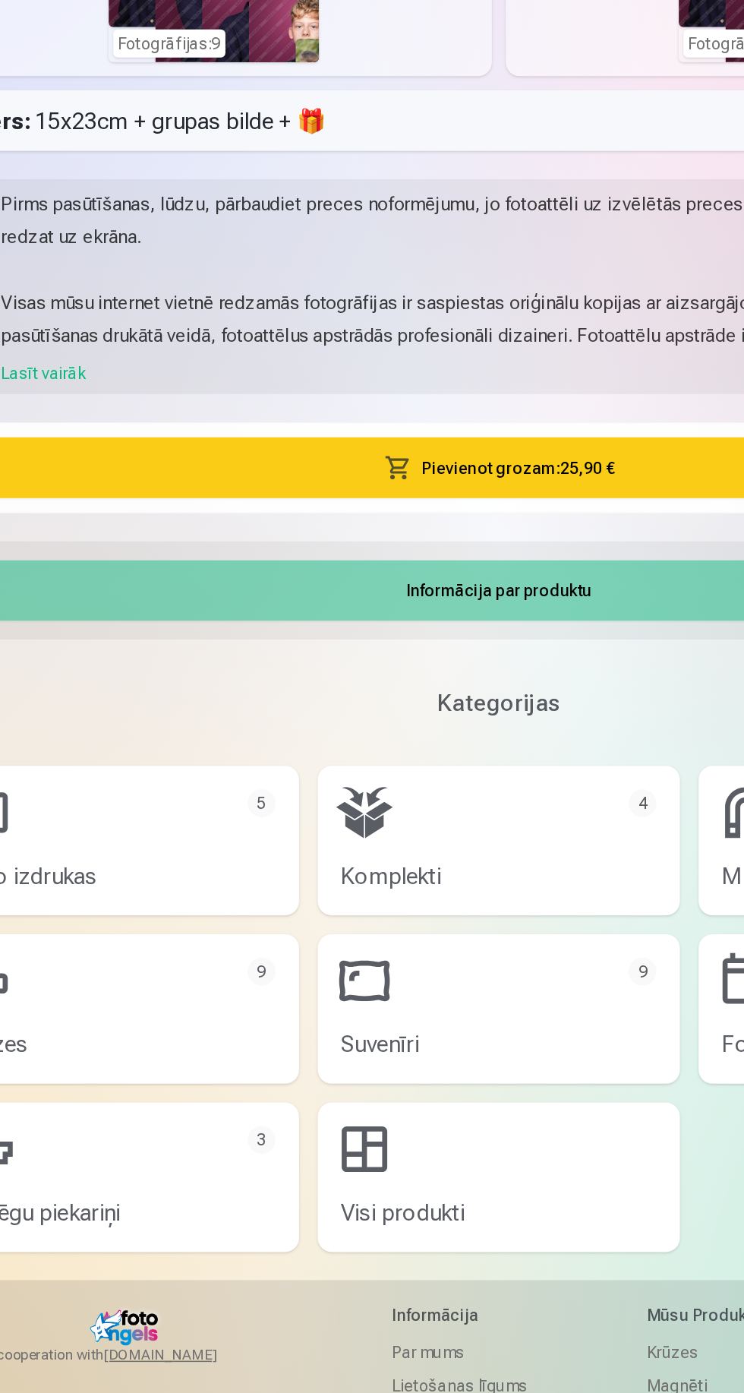
scroll to position [197, 0]
